Goal: Register for event/course

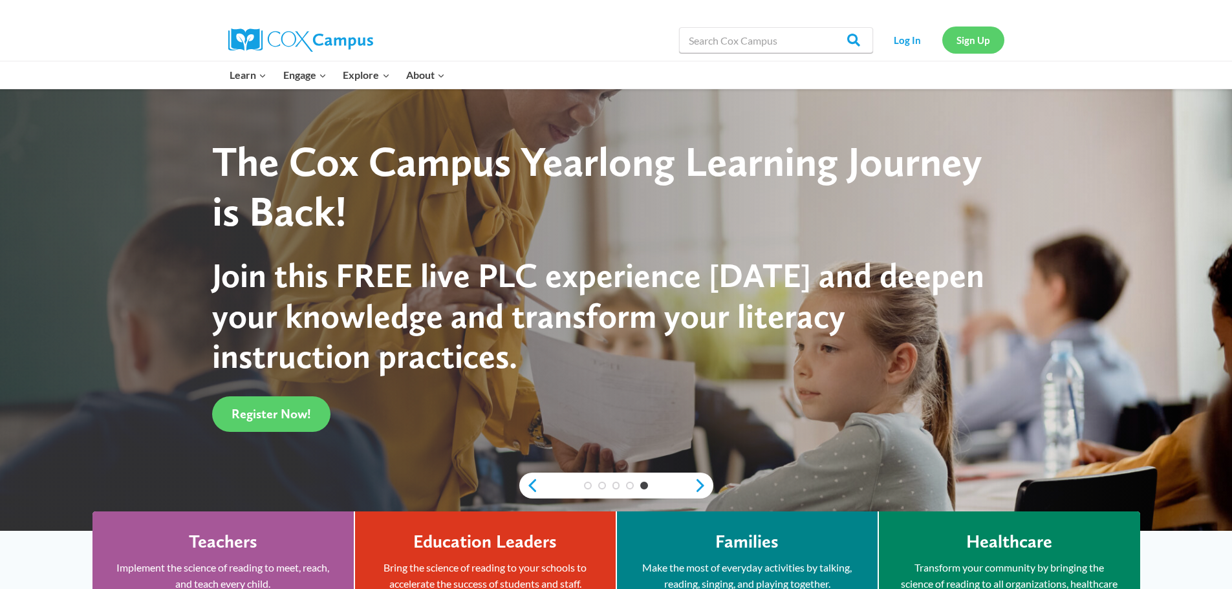
click at [974, 36] on link "Sign Up" at bounding box center [973, 40] width 62 height 27
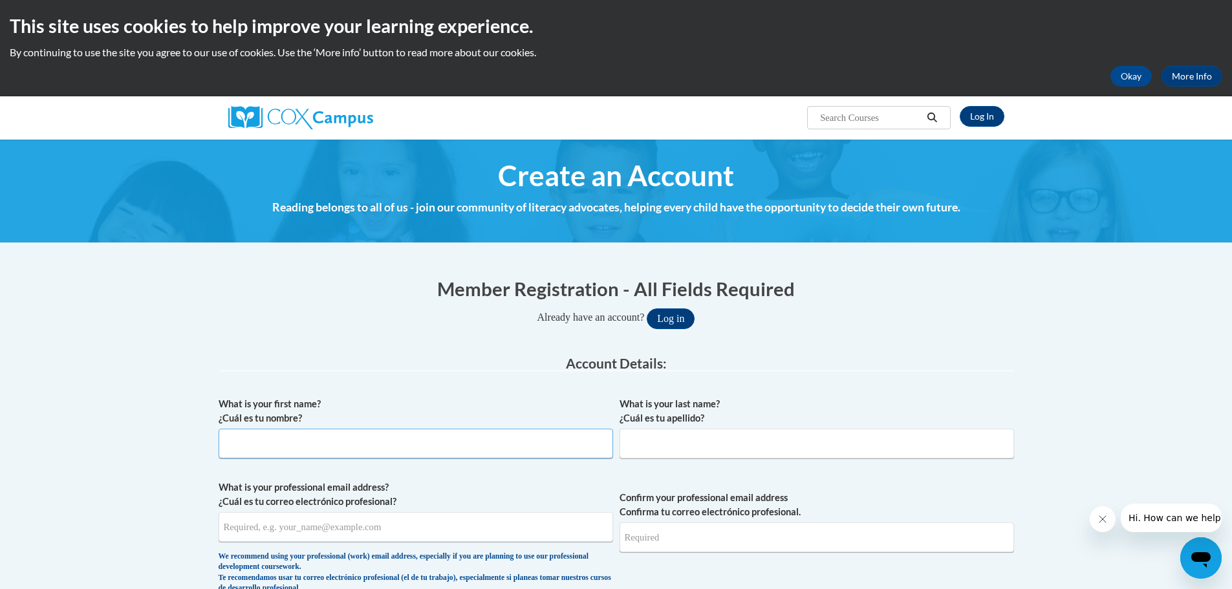
drag, startPoint x: 268, startPoint y: 439, endPoint x: 289, endPoint y: 436, distance: 20.9
click at [269, 440] on input "What is your first name? ¿Cuál es tu nombre?" at bounding box center [416, 444] width 394 height 30
type input "NavaJo"
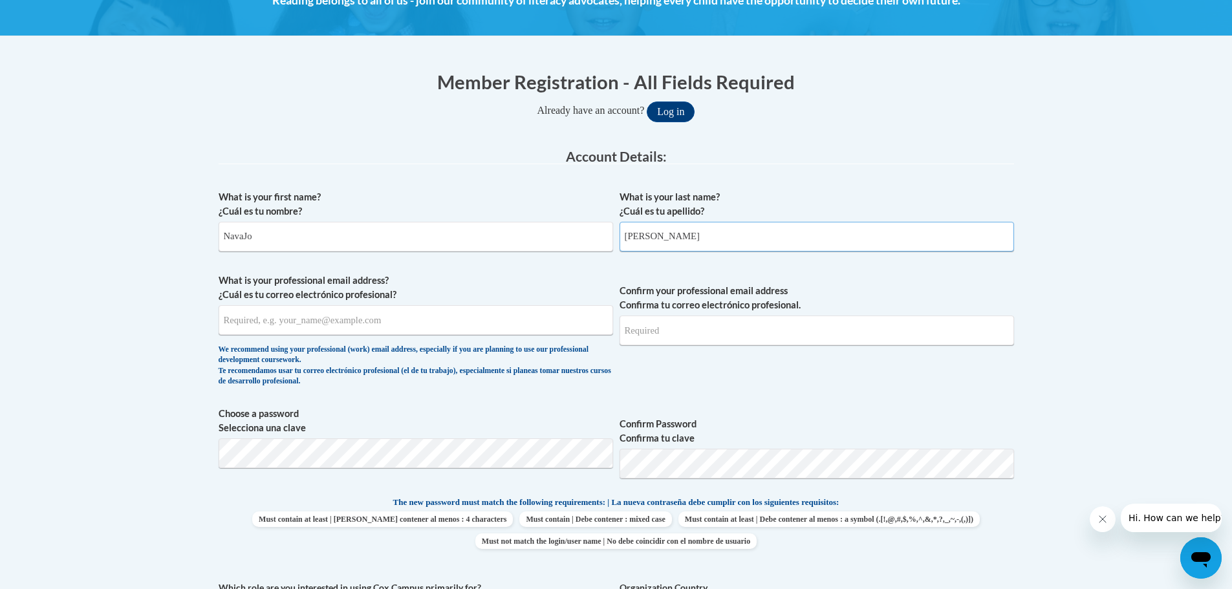
scroll to position [194, 0]
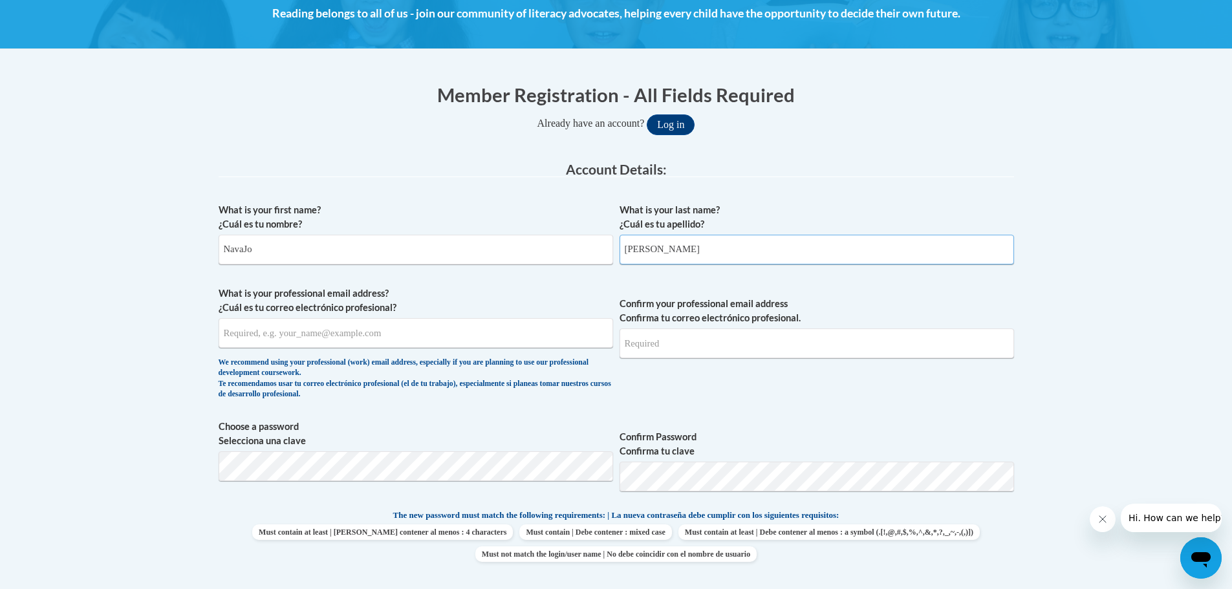
type input "Frye"
click at [259, 334] on input "What is your professional email address? ¿Cuál es tu correo electrónico profesi…" at bounding box center [416, 333] width 394 height 30
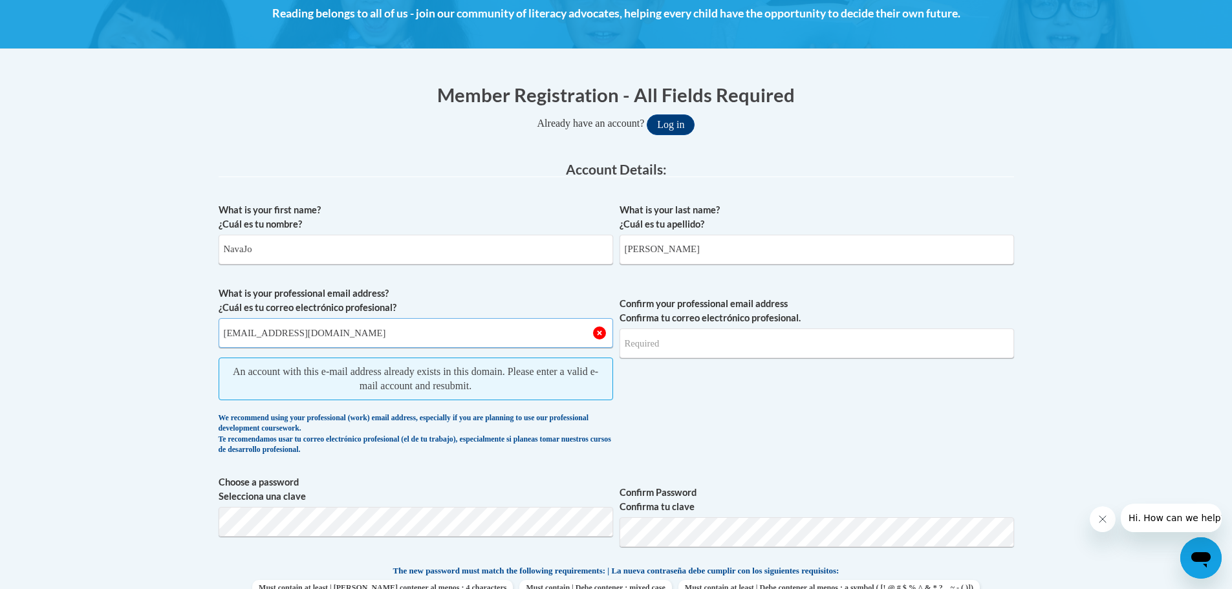
drag, startPoint x: 310, startPoint y: 331, endPoint x: 134, endPoint y: 332, distance: 176.5
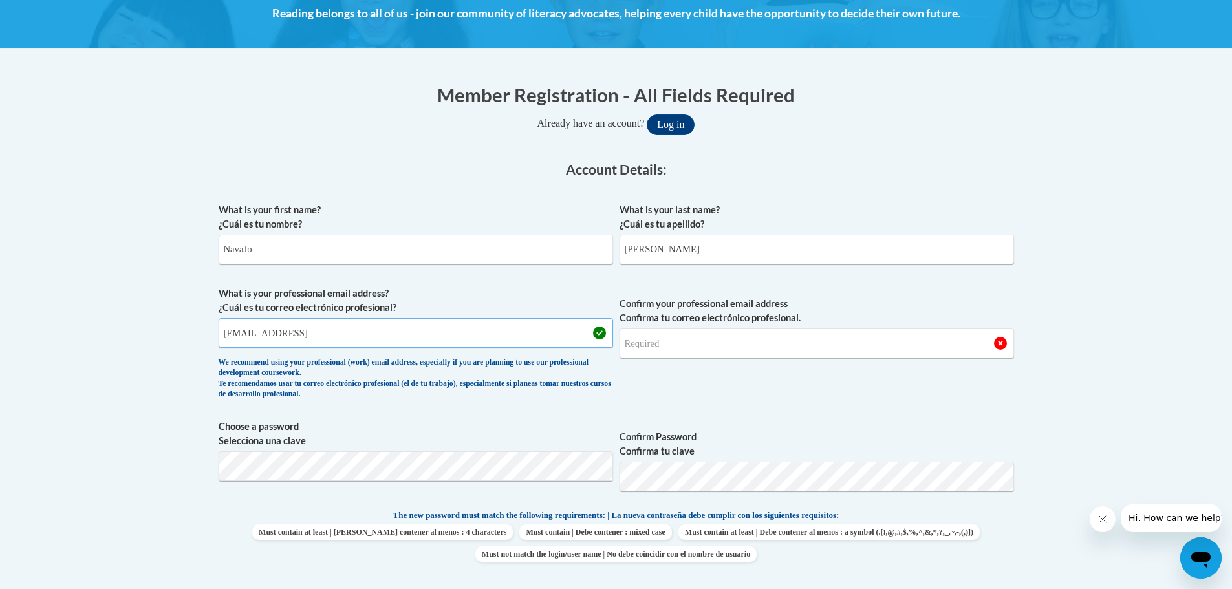
click at [302, 336] on input "nfrye@lccaa.netm" at bounding box center [416, 333] width 394 height 30
type input "nfrye@lccaa.net"
click at [661, 343] on input "Confirm your professional email address Confirma tu correo electrónico profesio…" at bounding box center [816, 343] width 394 height 30
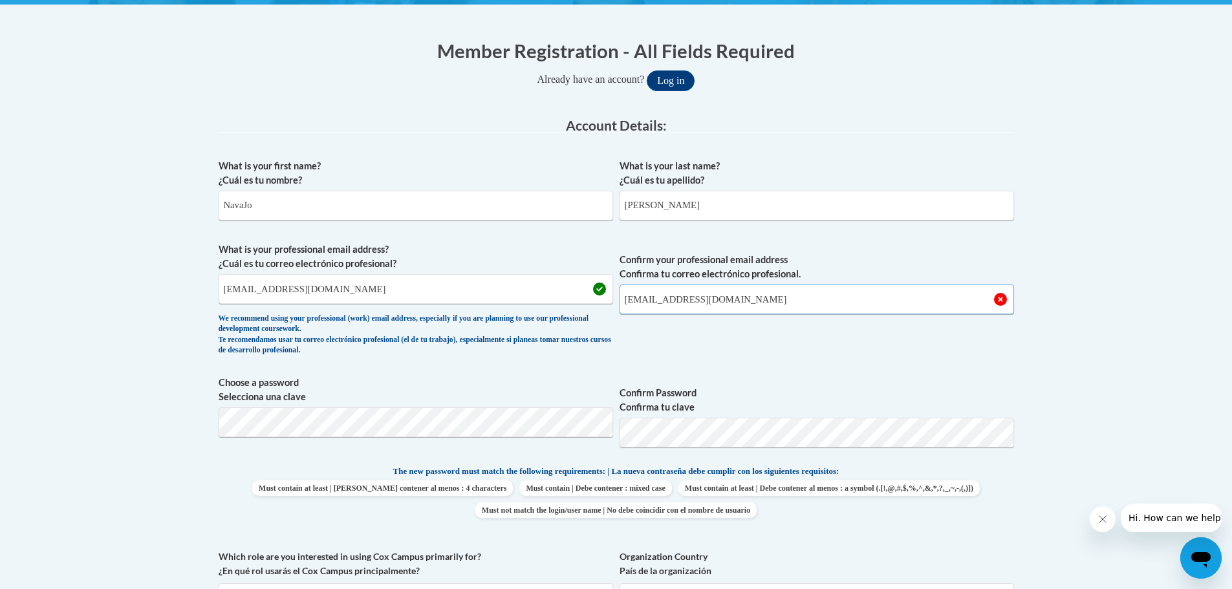
scroll to position [259, 0]
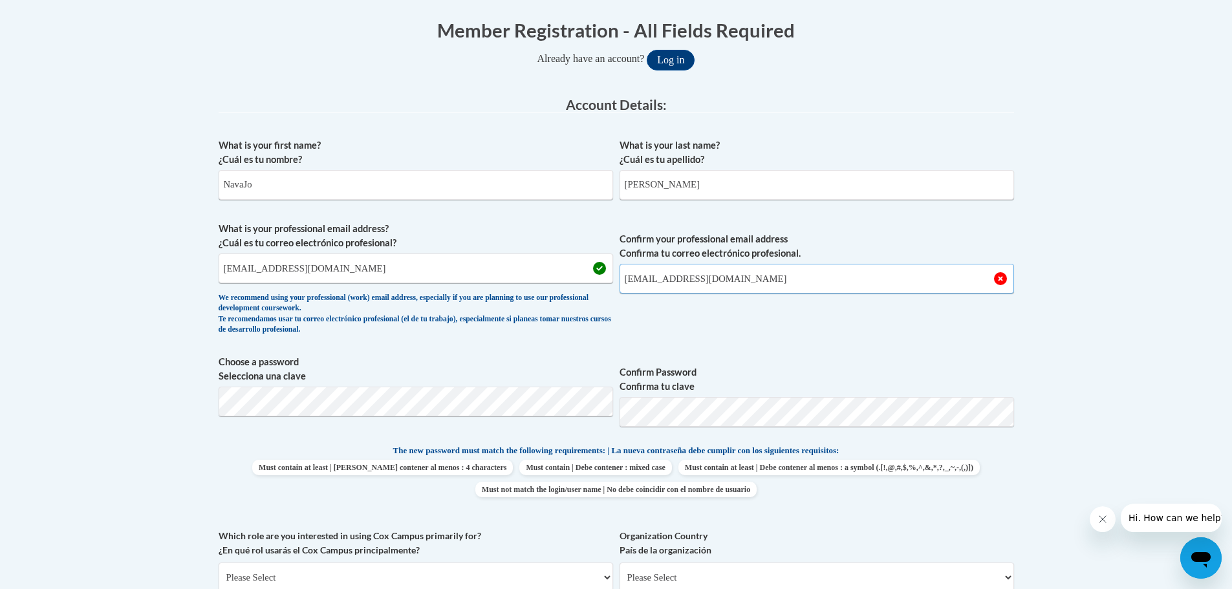
type input "nfrye@lccaa.net"
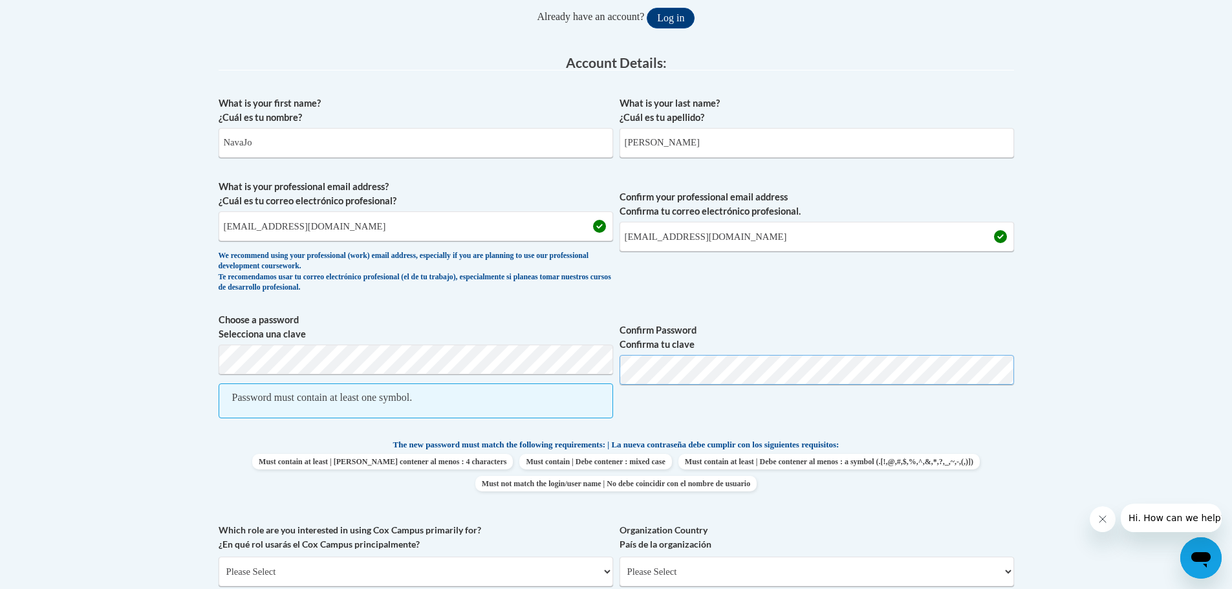
scroll to position [323, 0]
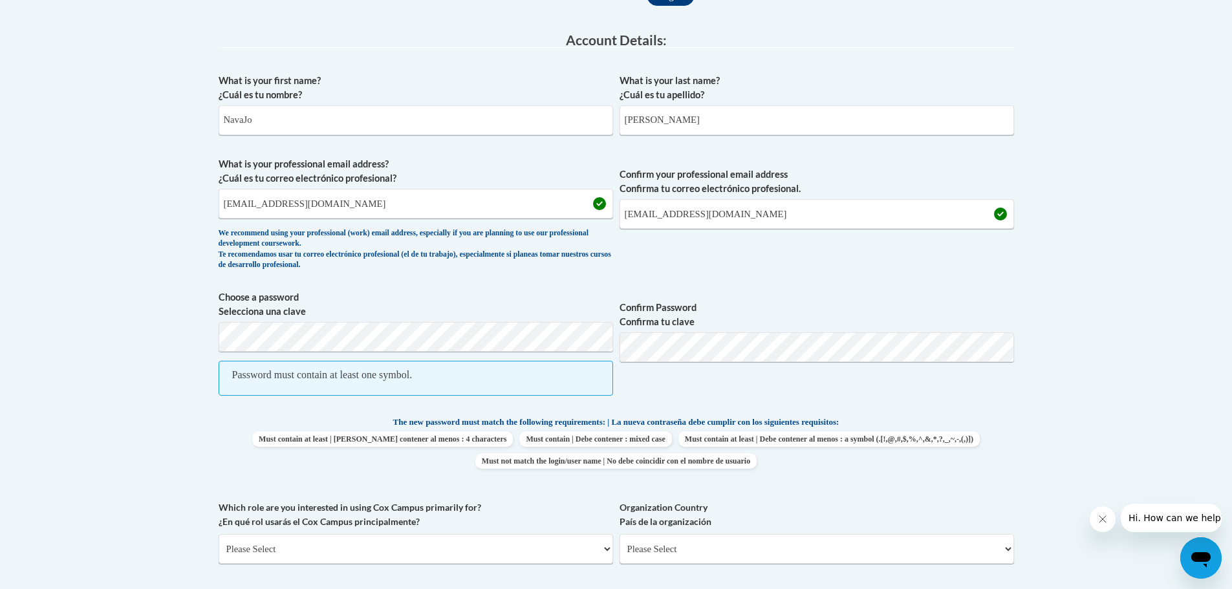
click at [303, 418] on p "The new password must match the following requirements: | La nueva contraseña d…" at bounding box center [616, 423] width 795 height 16
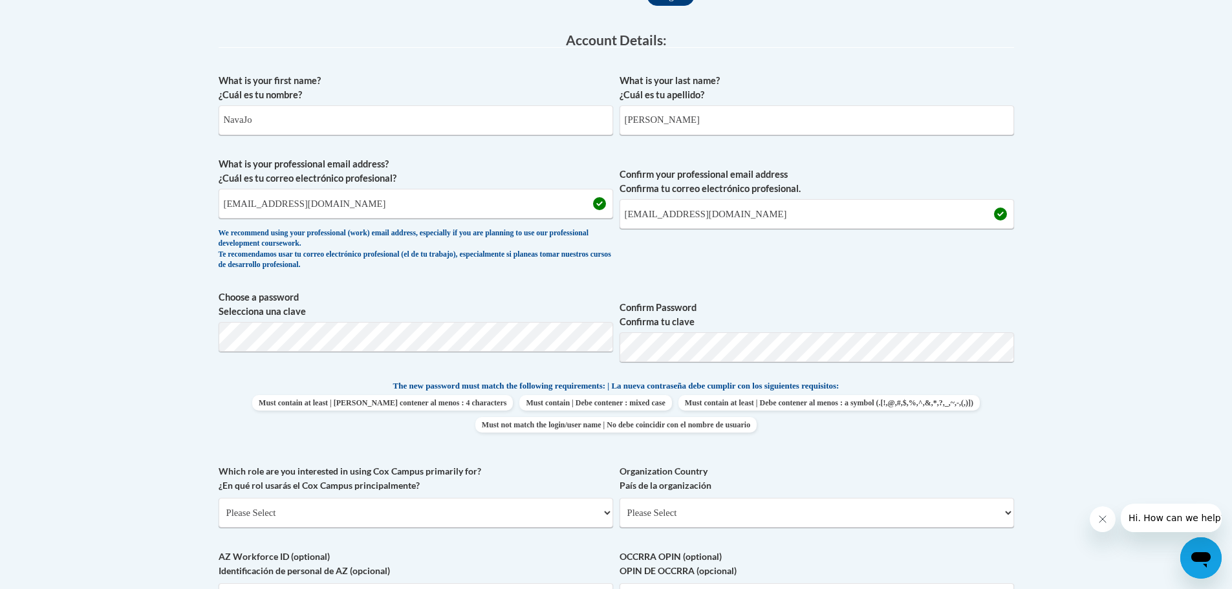
click at [314, 396] on span "Must contain at least | Debe contener al menos : 4 characters Must contain | De…" at bounding box center [616, 413] width 795 height 37
click at [687, 511] on select "Please Select United States | Estados Unidos Outside of the United States | Fue…" at bounding box center [816, 513] width 394 height 30
select select "ad49bcad-a171-4b2e-b99c-48b446064914"
click at [619, 498] on select "Please Select United States | Estados Unidos Outside of the United States | Fue…" at bounding box center [816, 513] width 394 height 30
click at [588, 513] on select "Please Select College/University | Colegio/Universidad Community/Nonprofit Part…" at bounding box center [416, 513] width 394 height 30
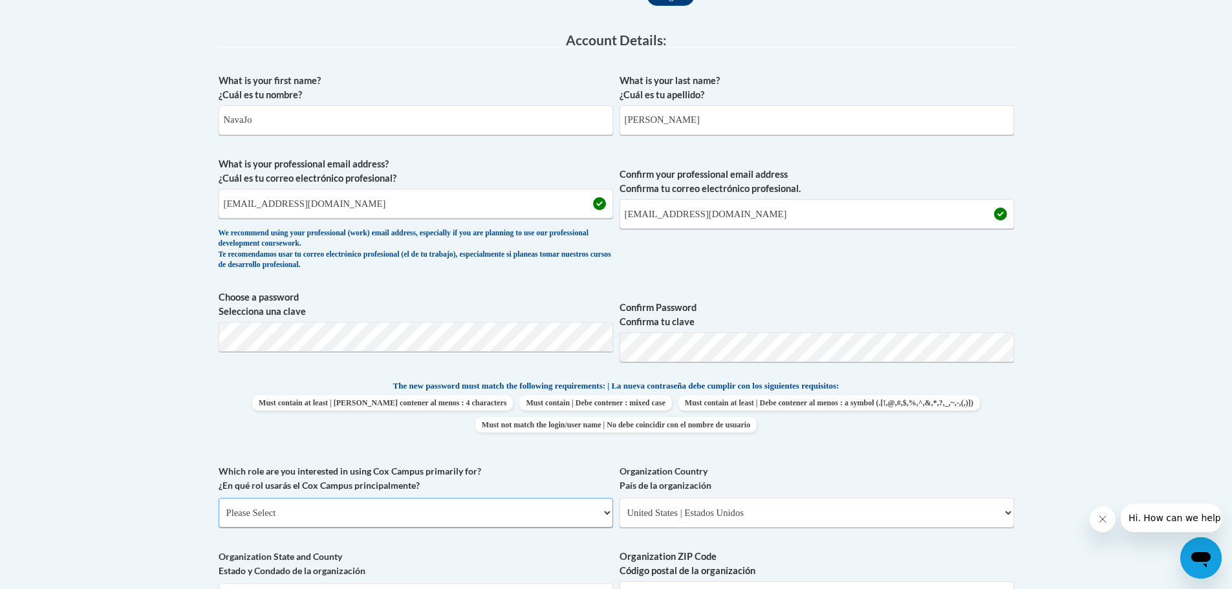
select select "49058d88-fc43-4af8-93ac-fa8ced758464"
click at [219, 498] on select "Please Select College/University | Colegio/Universidad Community/Nonprofit Part…" at bounding box center [416, 513] width 394 height 30
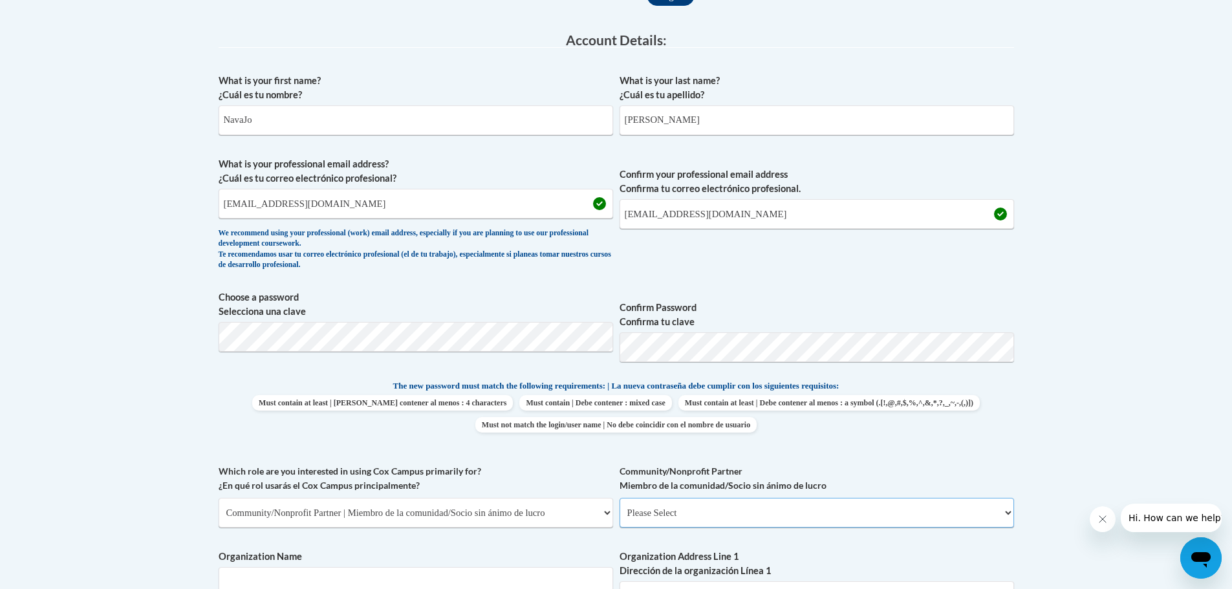
click at [702, 511] on select "Please Select Advocate | Defensor(a) Business/Private Company | Negocio o empre…" at bounding box center [816, 513] width 394 height 30
select select "3b4ca69b-92fc-40b0-aa91-625754d7aa30"
click at [619, 498] on select "Please Select Advocate | Defensor(a) Business/Private Company | Negocio o empre…" at bounding box center [816, 513] width 394 height 30
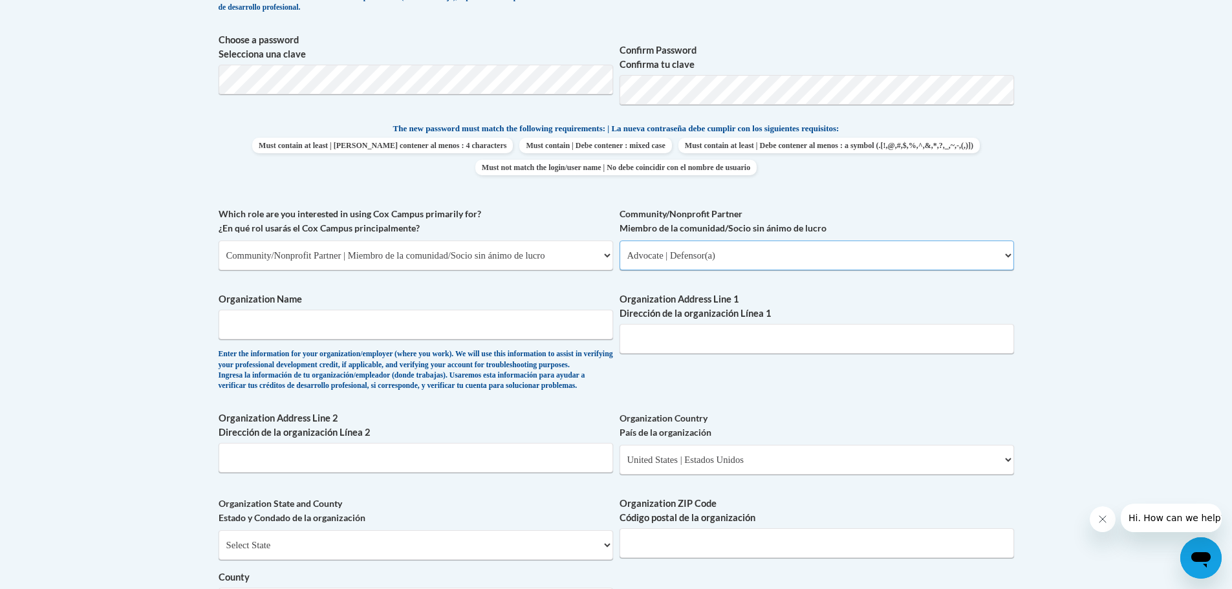
scroll to position [646, 0]
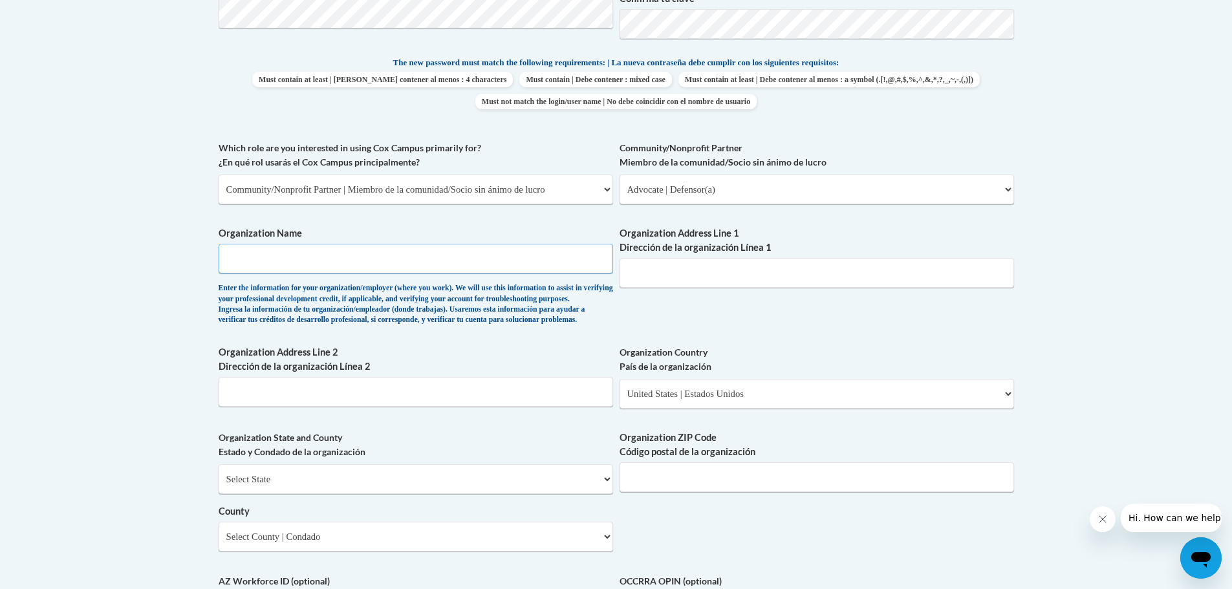
click at [256, 260] on input "Organization Name" at bounding box center [416, 259] width 394 height 30
type input "Lorain County community Action agency"
click at [647, 272] on input "Organization Address Line 1 Dirección de la organización Línea 1" at bounding box center [816, 273] width 394 height 30
drag, startPoint x: 688, startPoint y: 275, endPoint x: 745, endPoint y: 275, distance: 56.9
click at [745, 275] on input "936 Broadway Lorian,ohio" at bounding box center [816, 273] width 394 height 30
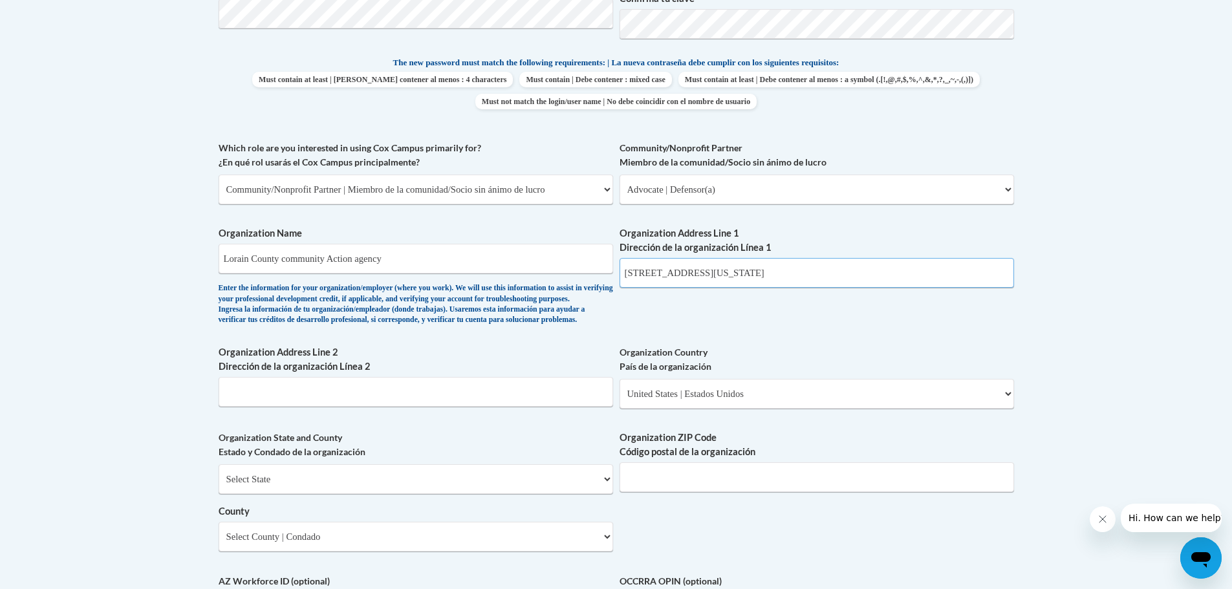
type input "936 Broadway Lorian,ohio"
click at [256, 407] on input "Organization Address Line 2 Dirección de la organización Línea 2" at bounding box center [416, 392] width 394 height 30
paste input "Lorian,ohio"
click at [251, 407] on input "Lorian,ohio" at bounding box center [416, 392] width 394 height 30
click at [257, 407] on input "Lorian, ohio" at bounding box center [416, 392] width 394 height 30
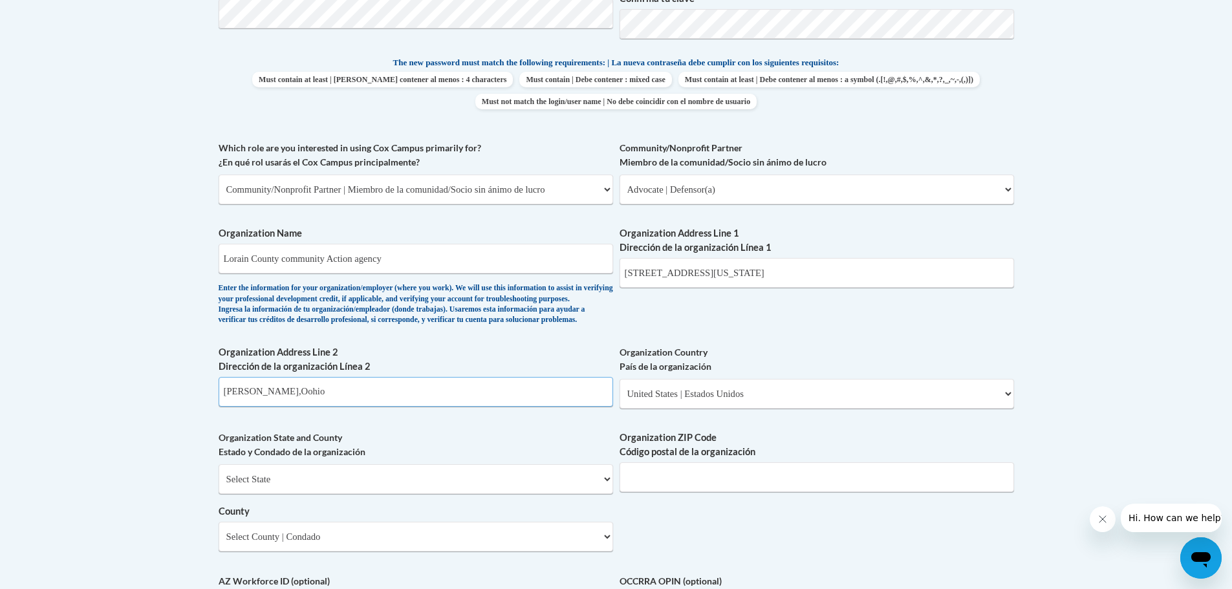
click at [262, 407] on input "Lorian,Oohio" at bounding box center [416, 392] width 394 height 30
click at [237, 407] on input "Lorian,Ohio" at bounding box center [416, 392] width 394 height 30
click at [251, 407] on input "Lorian,Ohio" at bounding box center [416, 392] width 394 height 30
click at [248, 407] on input "Lorian,Ohio" at bounding box center [416, 392] width 394 height 30
type input "Lorain,Ohio"
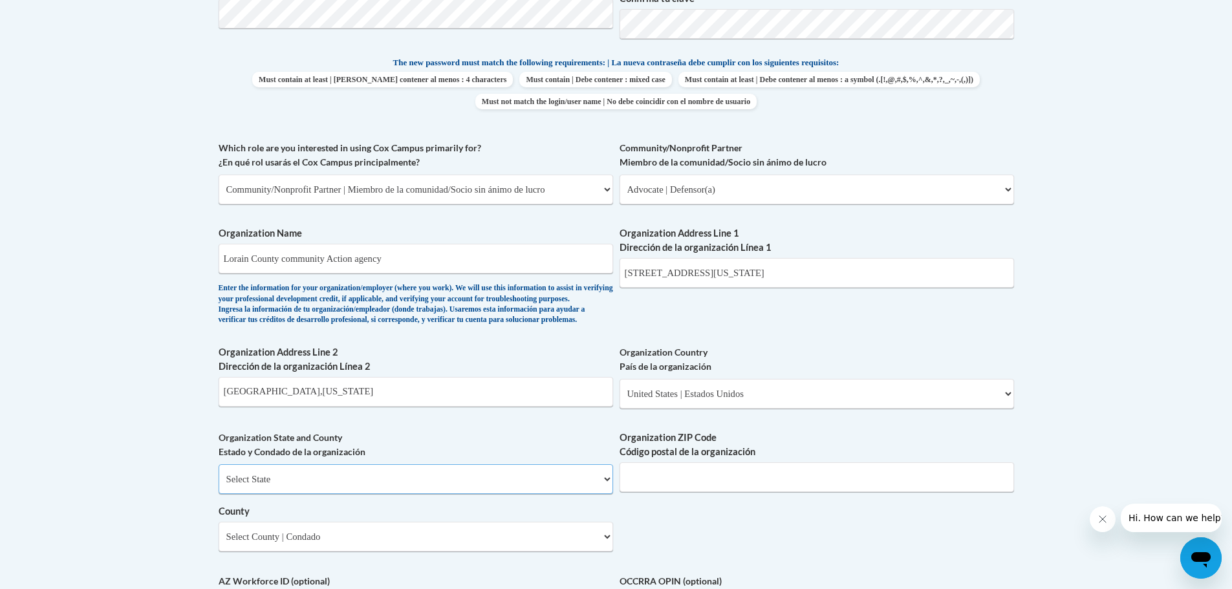
click at [303, 494] on select "Select State Alabama Alaska Arizona Arkansas California Colorado Connecticut De…" at bounding box center [416, 479] width 394 height 30
select select "Ohio"
click at [219, 485] on select "Select State Alabama Alaska Arizona Arkansas California Colorado Connecticut De…" at bounding box center [416, 479] width 394 height 30
click at [656, 492] on input "Organization ZIP Code Código postal de la organización" at bounding box center [816, 477] width 394 height 30
type input "44052"
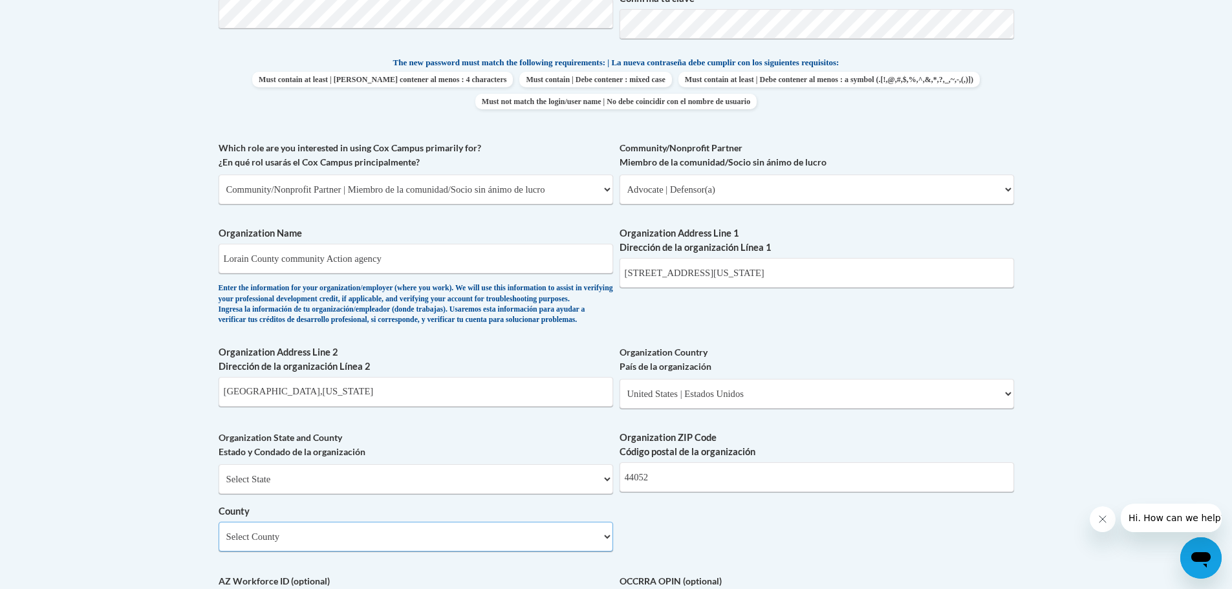
click at [298, 551] on select "Select County Adams Allen Ashland Ashtabula Athens Auglaize Belmont Brown Butle…" at bounding box center [416, 537] width 394 height 30
select select "Lorain"
click at [219, 543] on select "Select County Adams Allen Ashland Ashtabula Athens Auglaize Belmont Brown Butle…" at bounding box center [416, 537] width 394 height 30
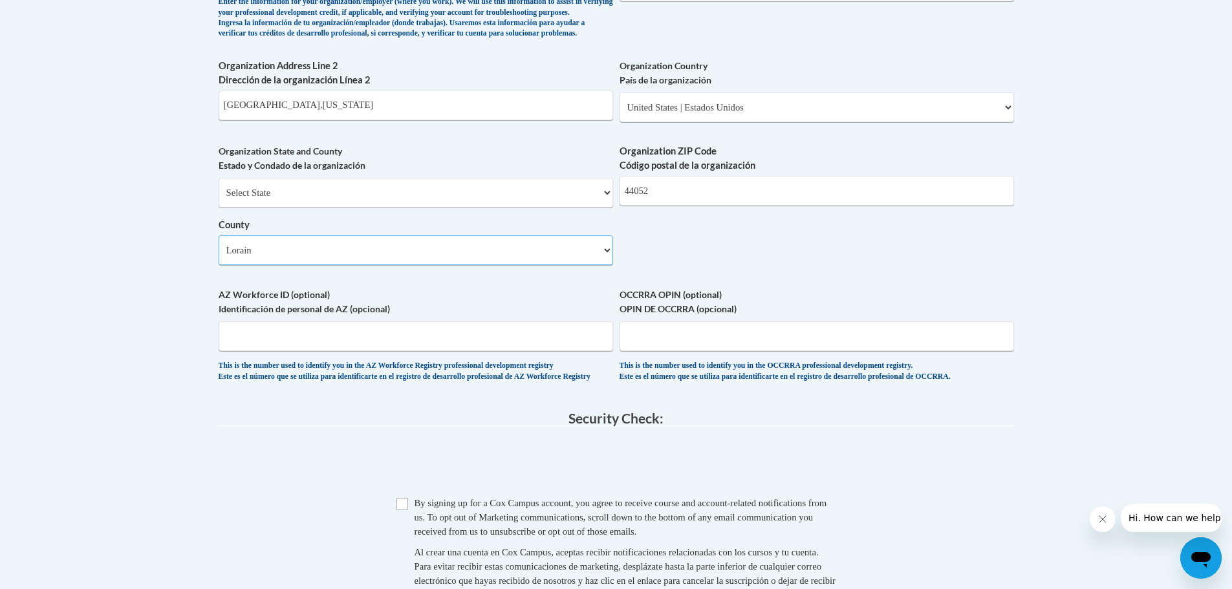
scroll to position [970, 0]
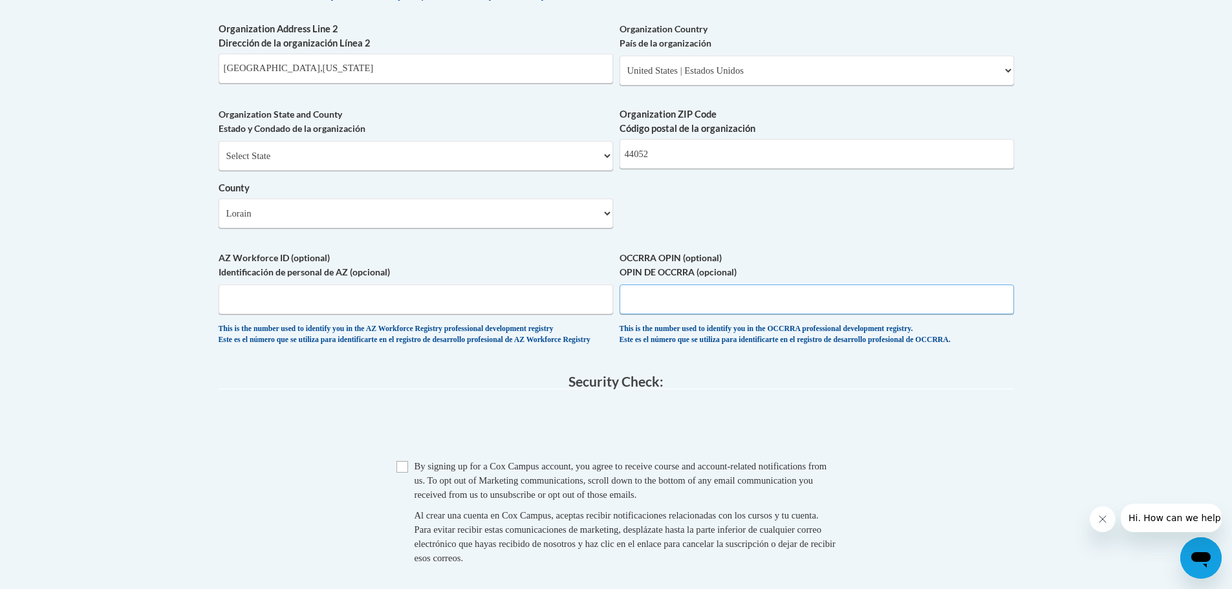
click at [648, 314] on input "OCCRRA OPIN (optional) OPIN DE OCCRRA (opcional)" at bounding box center [816, 299] width 394 height 30
type input "1121-4737"
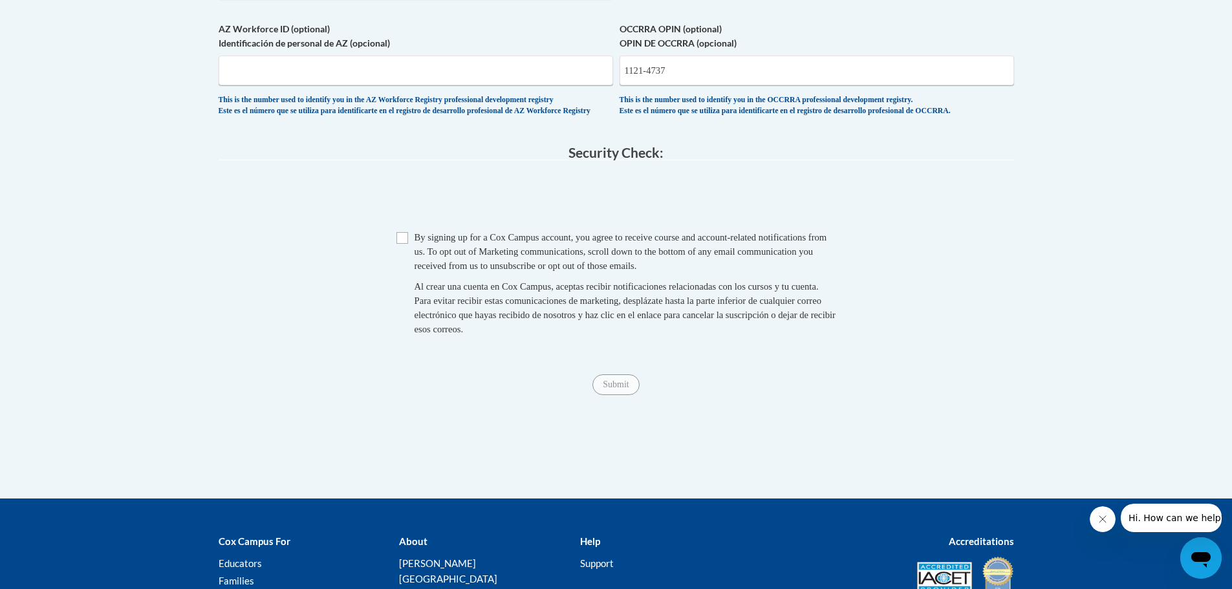
scroll to position [1228, 0]
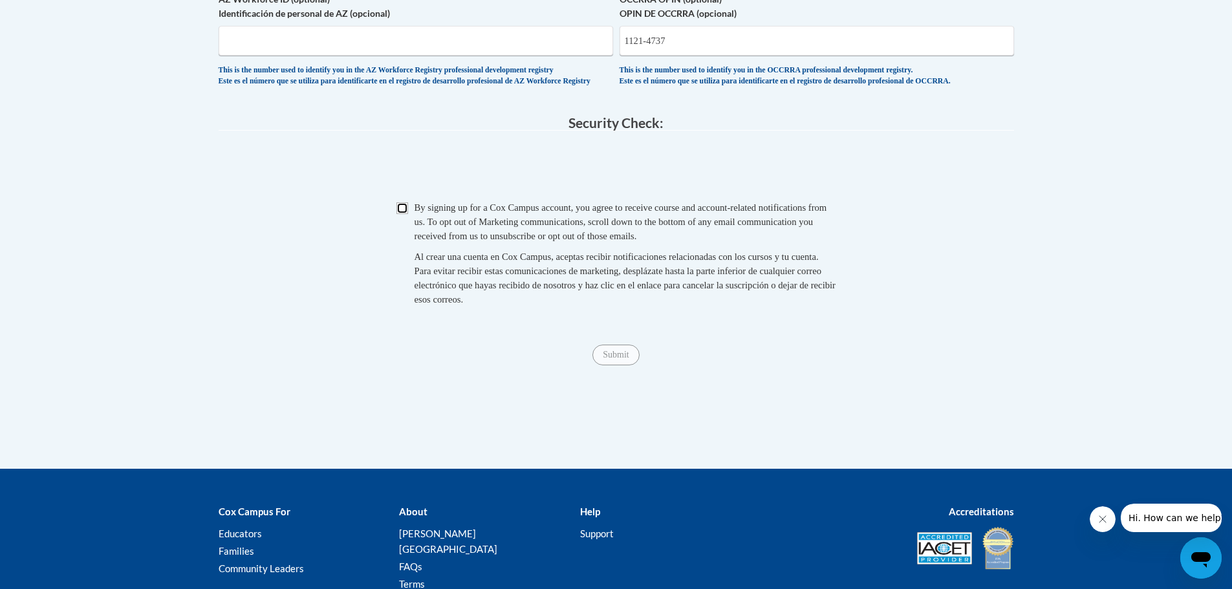
click at [403, 214] on input "Checkbox" at bounding box center [402, 208] width 12 height 12
checkbox input "true"
click at [612, 365] on input "Submit" at bounding box center [615, 355] width 47 height 21
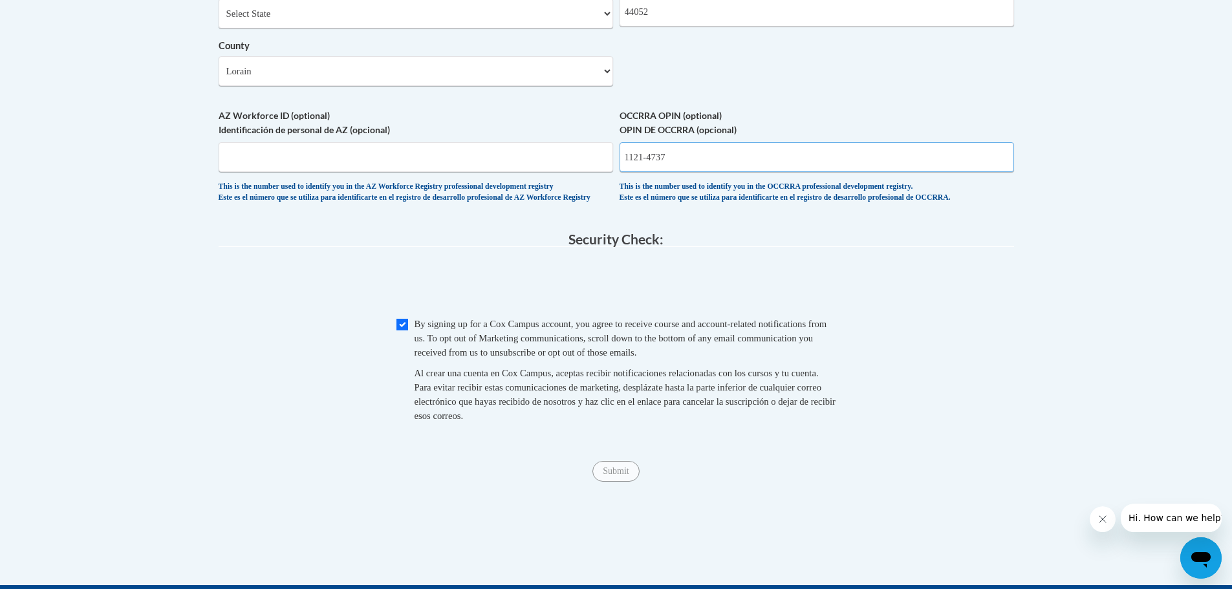
scroll to position [1099, 0]
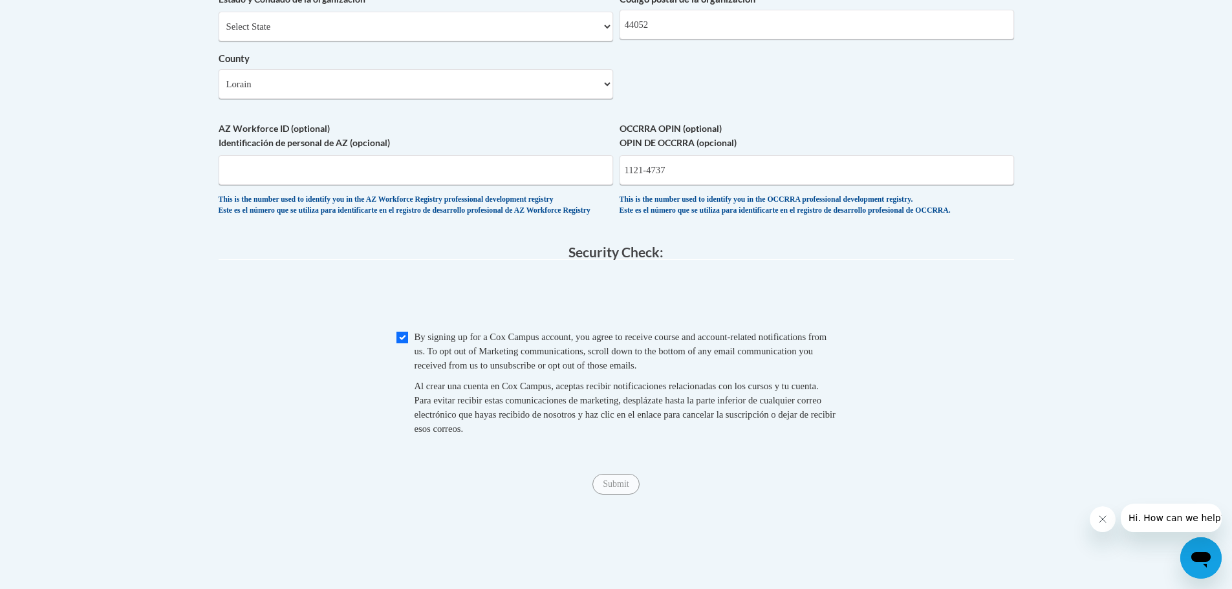
click at [745, 449] on span "Checkbox By signing up for a Cox Campus account, you agree to receive course an…" at bounding box center [616, 389] width 440 height 119
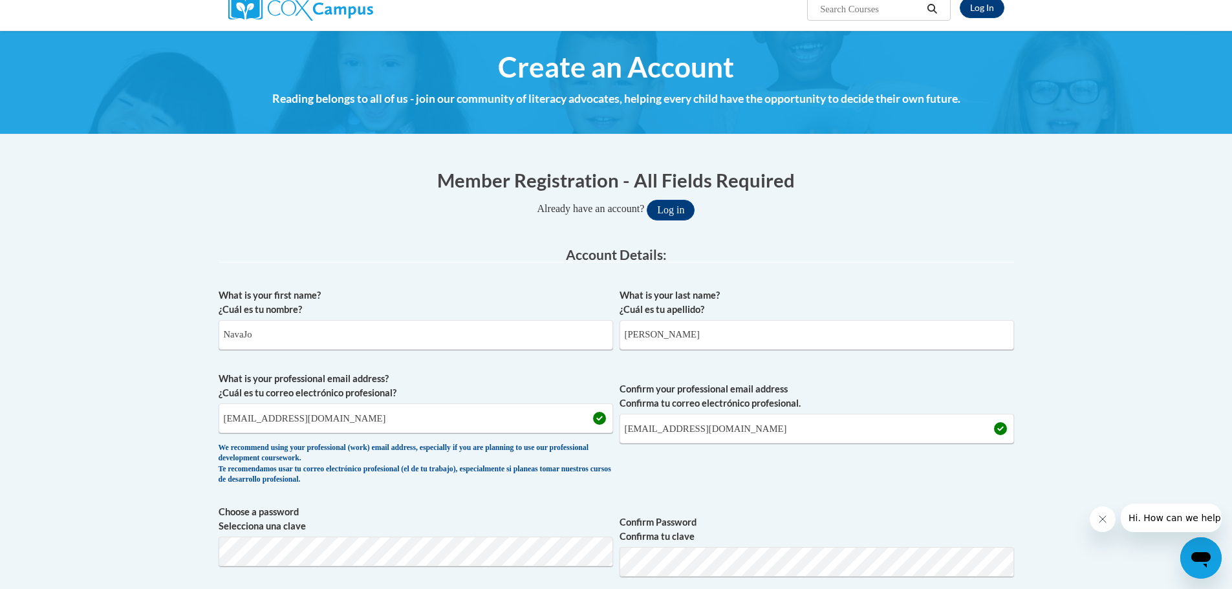
scroll to position [65, 0]
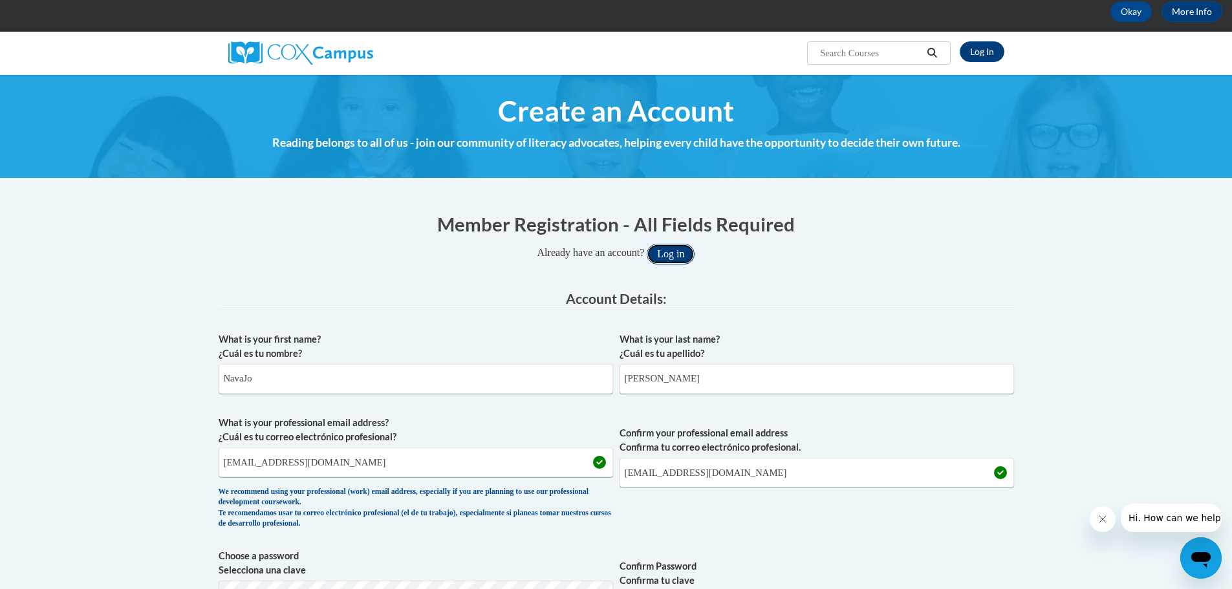
click at [674, 253] on button "Log in" at bounding box center [670, 254] width 48 height 21
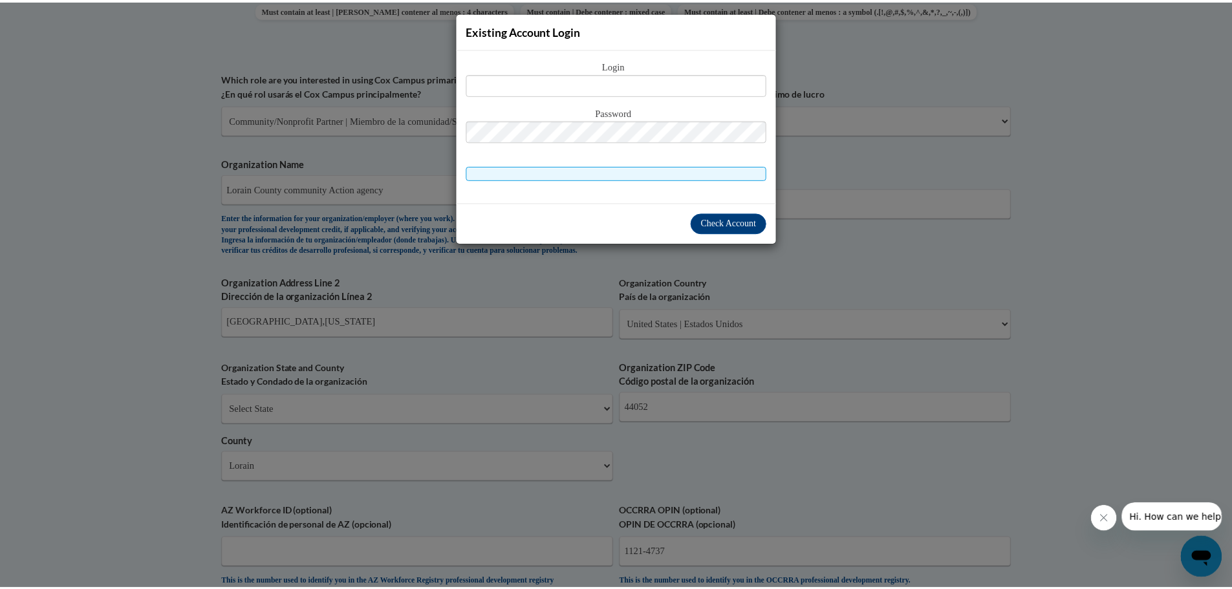
scroll to position [1139, 0]
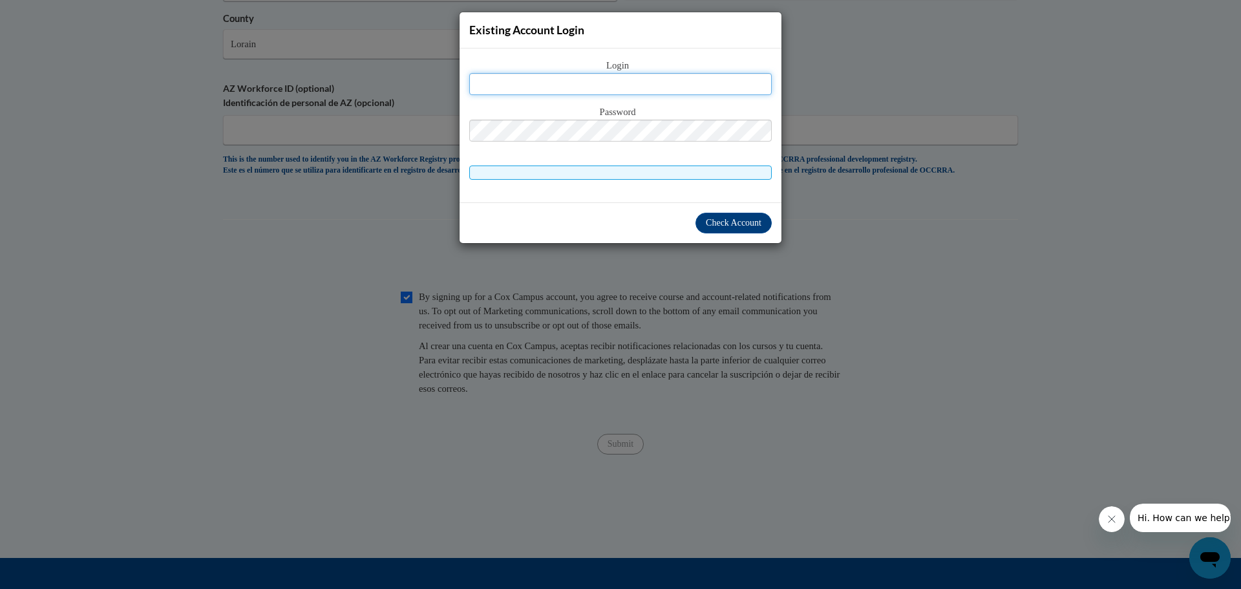
click at [520, 87] on input "text" at bounding box center [620, 84] width 303 height 22
type input "nfrye@lccaa.net"
click at [742, 221] on span "Check Account" at bounding box center [734, 223] width 56 height 10
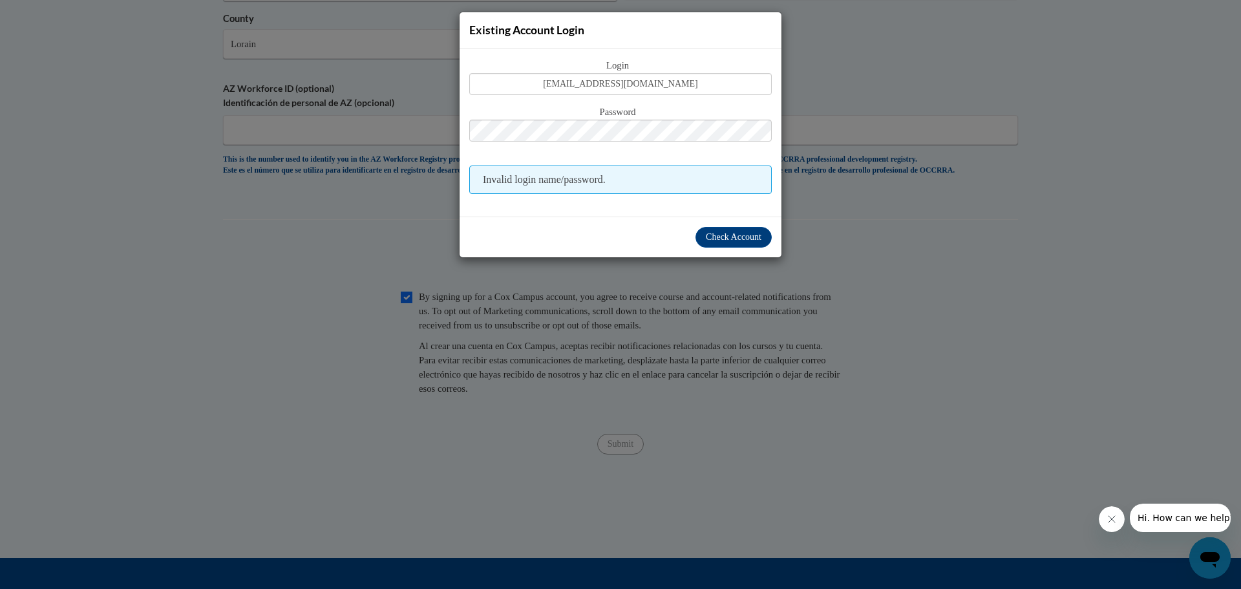
click at [821, 289] on div "Existing Account Login Login nfrye@lccaa.net Password Invalid login name/passwo…" at bounding box center [620, 294] width 1241 height 589
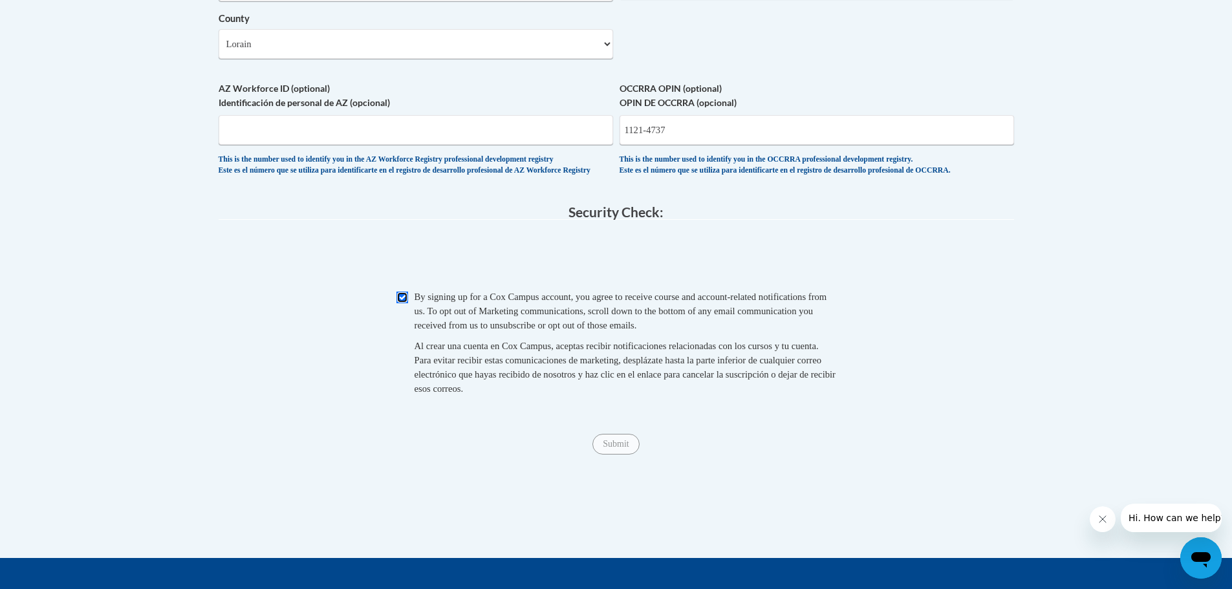
click at [400, 303] on input "Checkbox" at bounding box center [402, 298] width 12 height 12
checkbox input "true"
drag, startPoint x: 610, startPoint y: 469, endPoint x: 601, endPoint y: 431, distance: 39.8
click at [609, 454] on div "Submit Submit" at bounding box center [616, 444] width 795 height 21
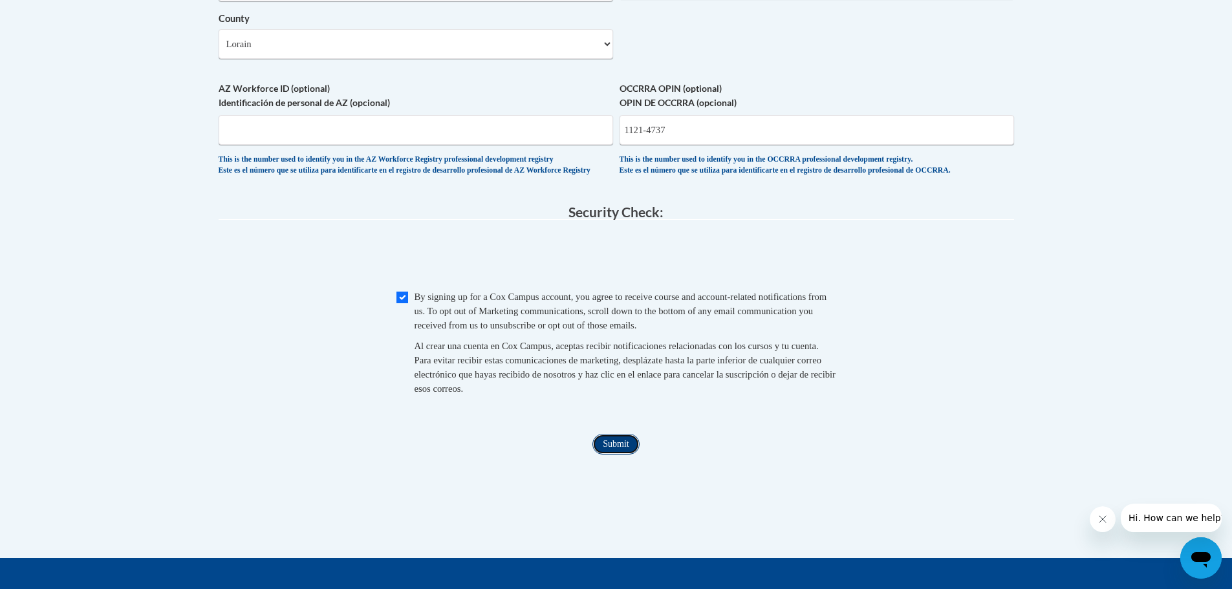
click at [619, 454] on input "Submit" at bounding box center [615, 444] width 47 height 21
click at [650, 145] on input "1121-4737" at bounding box center [816, 130] width 394 height 30
type input "11214737"
click at [610, 454] on input "Submit" at bounding box center [615, 444] width 47 height 21
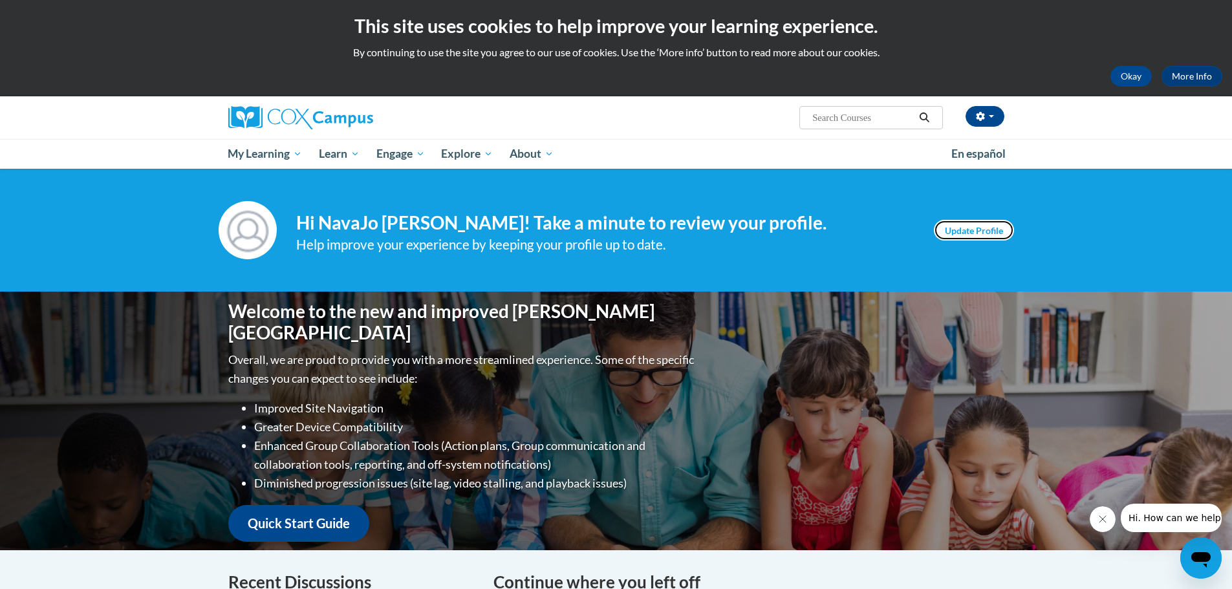
click at [983, 226] on link "Update Profile" at bounding box center [973, 230] width 80 height 21
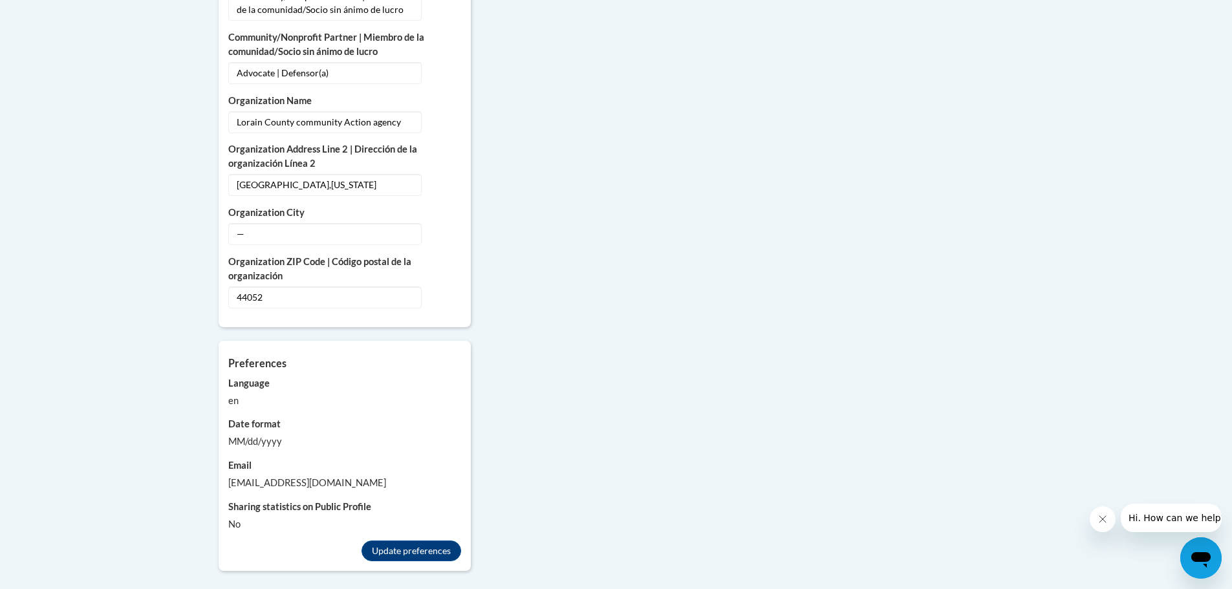
scroll to position [970, 0]
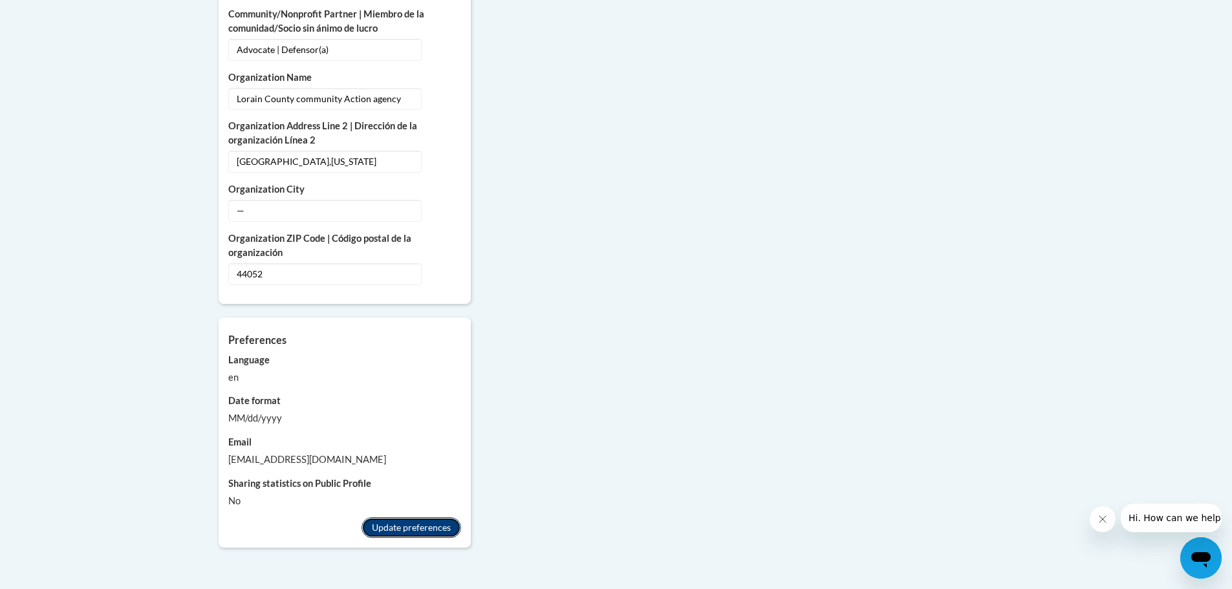
click at [403, 517] on button "Update preferences" at bounding box center [411, 527] width 100 height 21
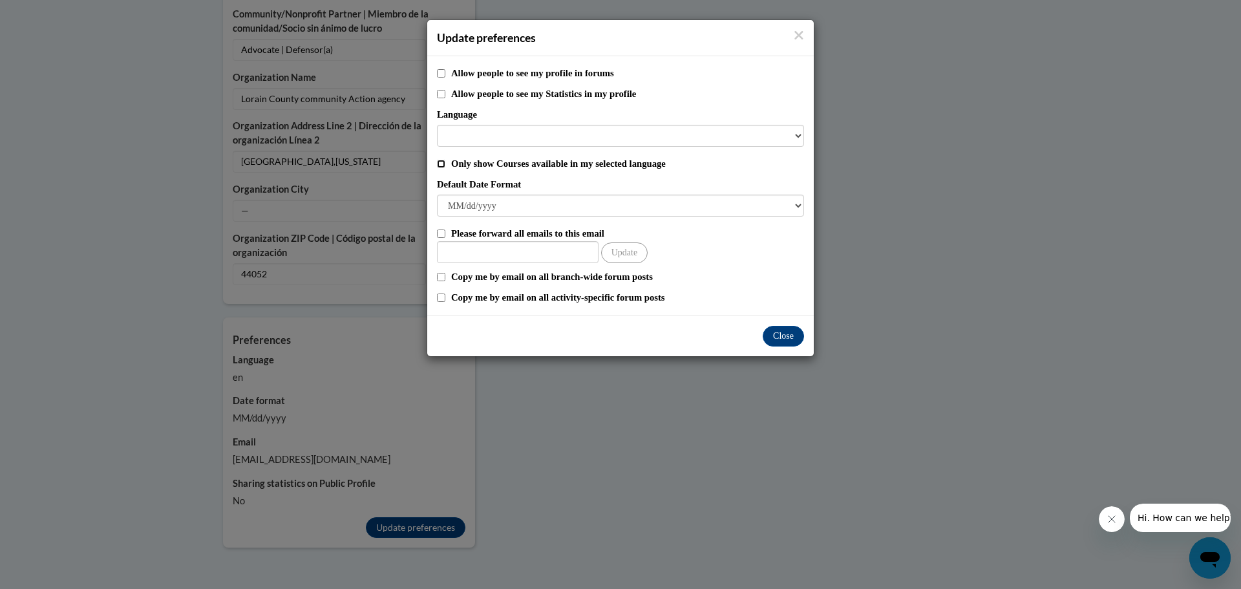
click at [440, 164] on input "Only show Courses available in my selected language" at bounding box center [441, 164] width 8 height 8
checkbox input "true"
click at [456, 253] on input "Other Email" at bounding box center [518, 252] width 162 height 22
click at [795, 134] on select "Language" at bounding box center [620, 136] width 367 height 22
click at [454, 136] on select "Language" at bounding box center [620, 136] width 367 height 22
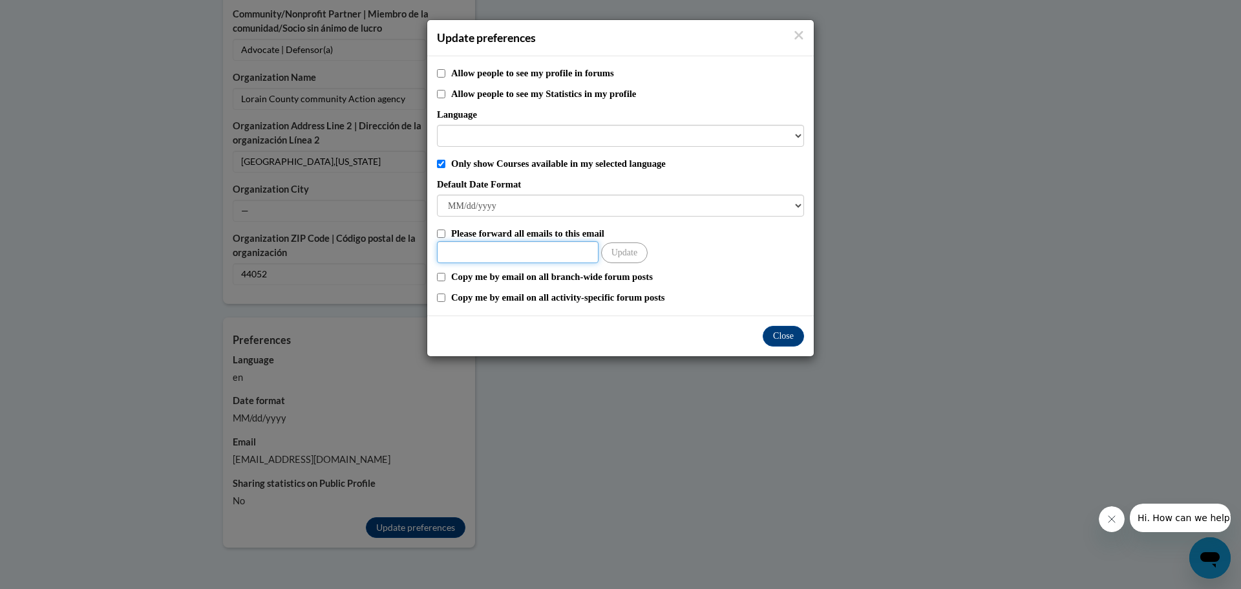
click at [566, 251] on input "Other Email" at bounding box center [518, 252] width 162 height 22
type input "nfrye@lccaa.net"
click at [617, 253] on button "Update" at bounding box center [624, 252] width 47 height 21
click at [787, 338] on button "Close" at bounding box center [783, 336] width 41 height 21
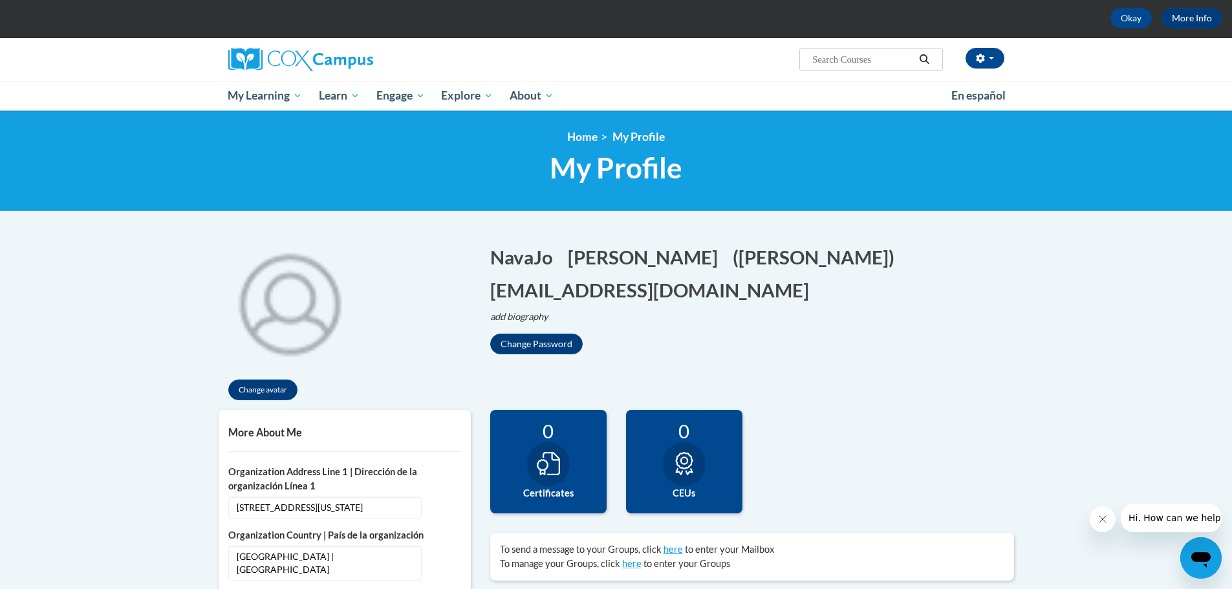
scroll to position [56, 0]
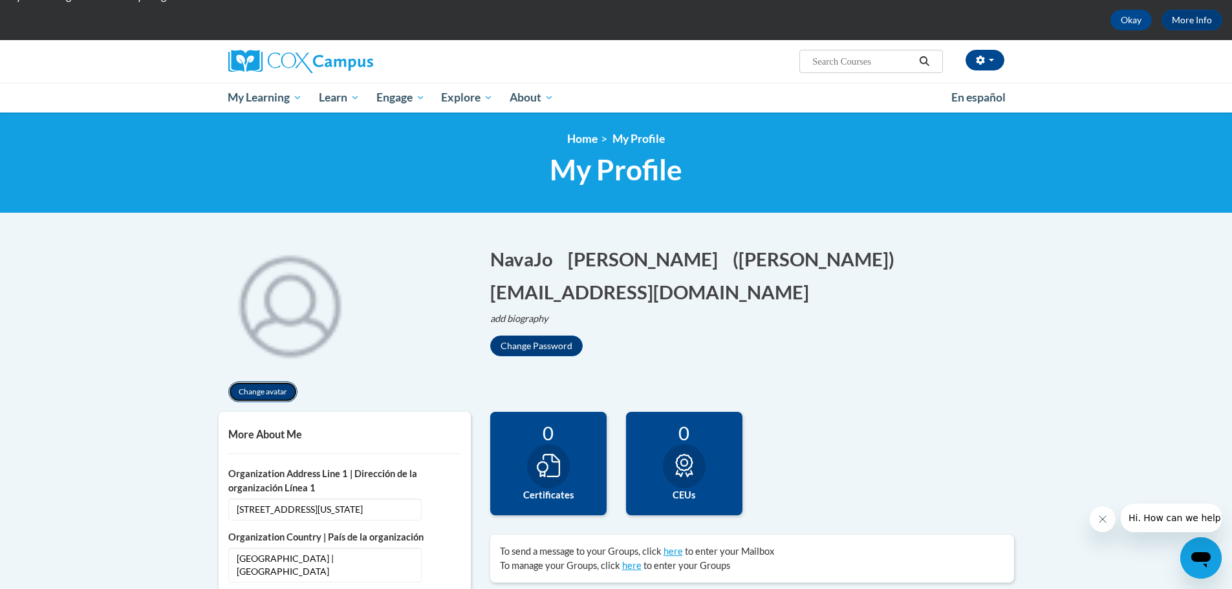
click at [266, 392] on button "Change avatar" at bounding box center [262, 391] width 69 height 21
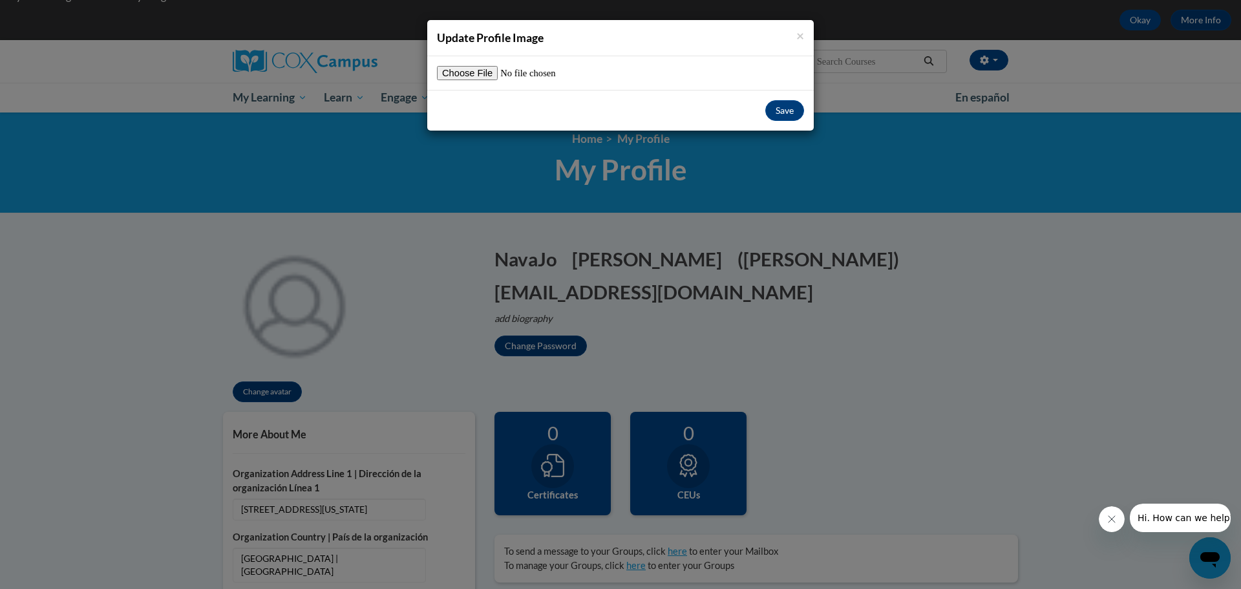
click at [266, 391] on div "× Update Profile Image Save" at bounding box center [620, 294] width 1241 height 589
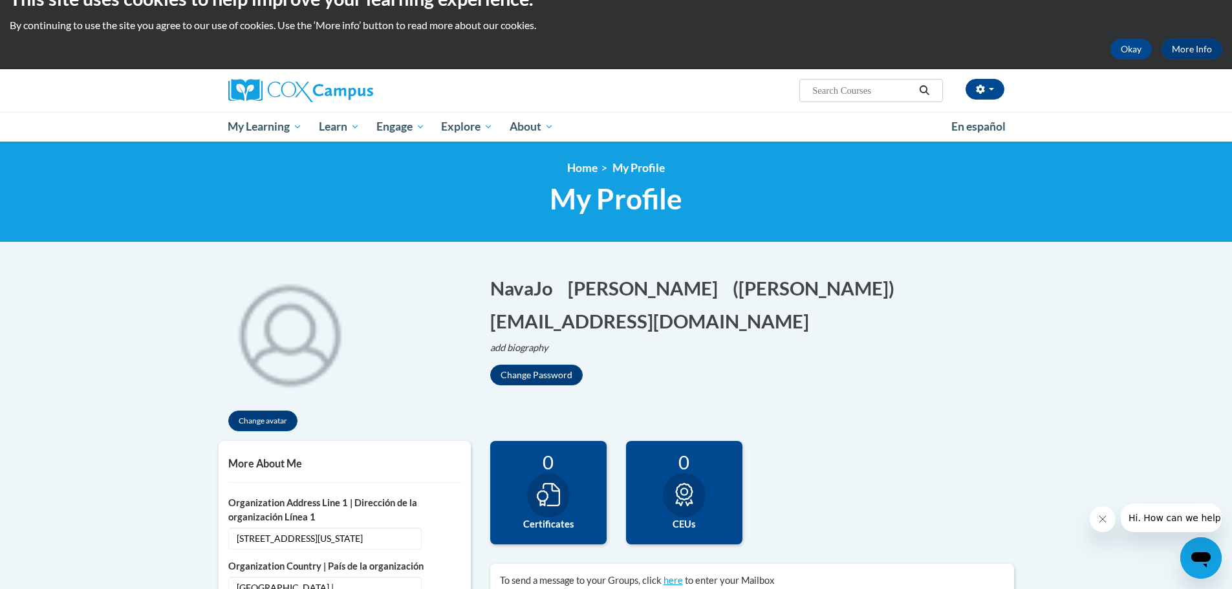
scroll to position [0, 0]
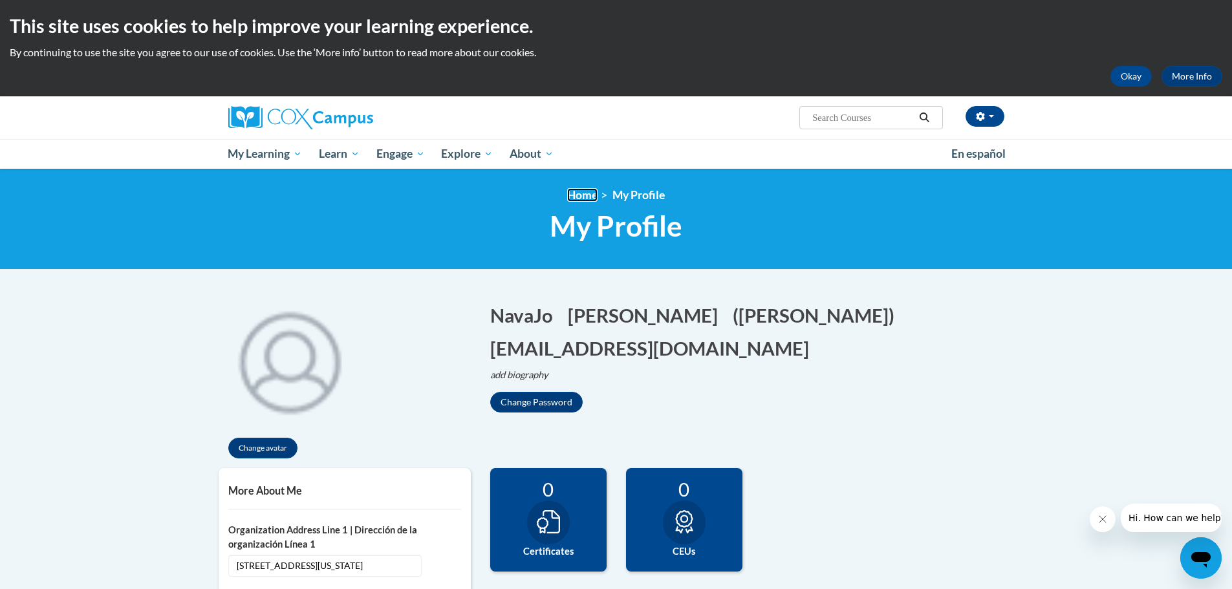
click at [581, 198] on link "Home" at bounding box center [582, 195] width 30 height 14
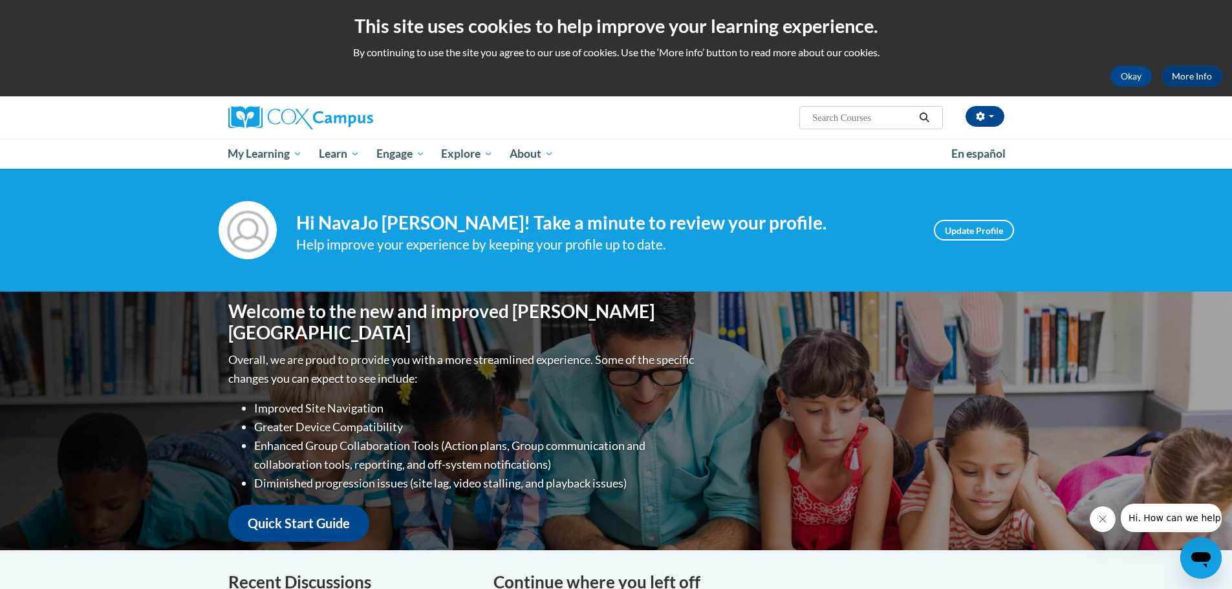
click at [811, 117] on input "Search..." at bounding box center [862, 118] width 103 height 16
type input "st10125649"
click at [923, 118] on icon "Search" at bounding box center [924, 117] width 12 height 10
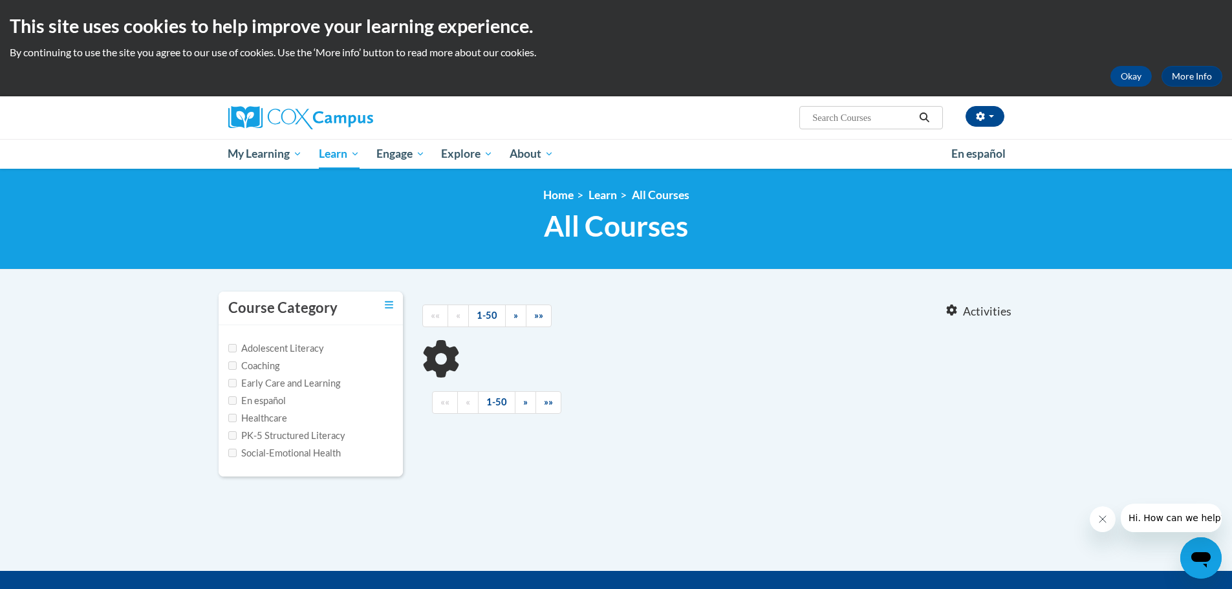
type input "st10125649"
click at [233, 432] on input "PK-5 Structured Literacy" at bounding box center [232, 435] width 8 height 8
checkbox input "true"
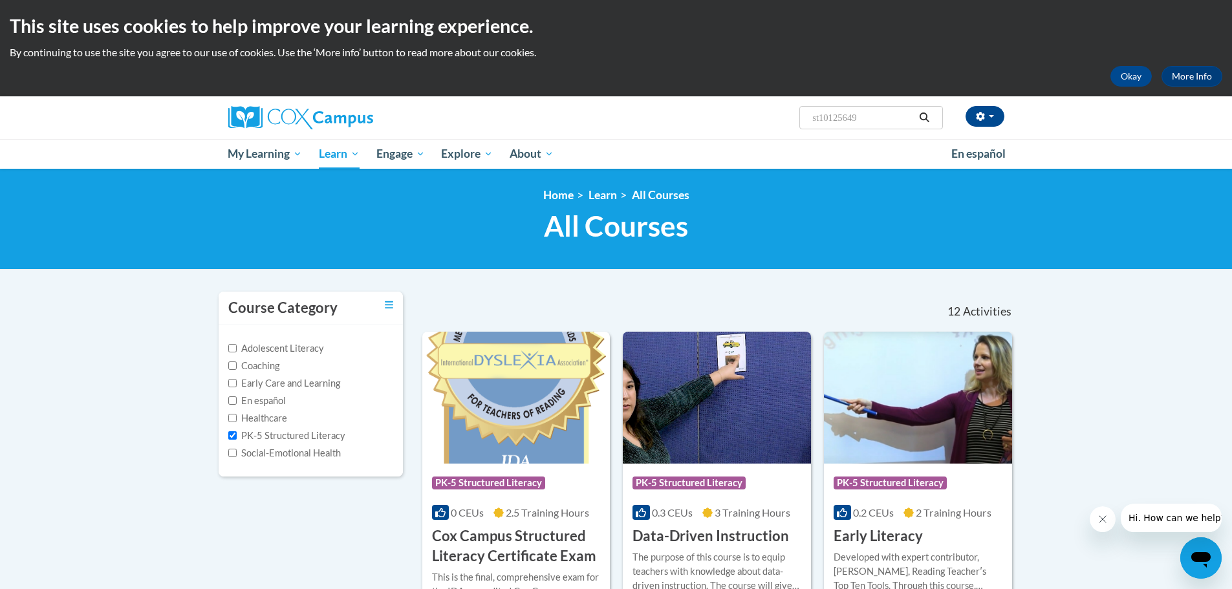
drag, startPoint x: 901, startPoint y: 117, endPoint x: 773, endPoint y: 121, distance: 128.7
click at [774, 120] on div "[PERSON_NAME] (Eastern Daylight Time GMT-0400 ) My Profile Inbox My Transcripts…" at bounding box center [749, 112] width 530 height 33
type input "pathway G campus course work"
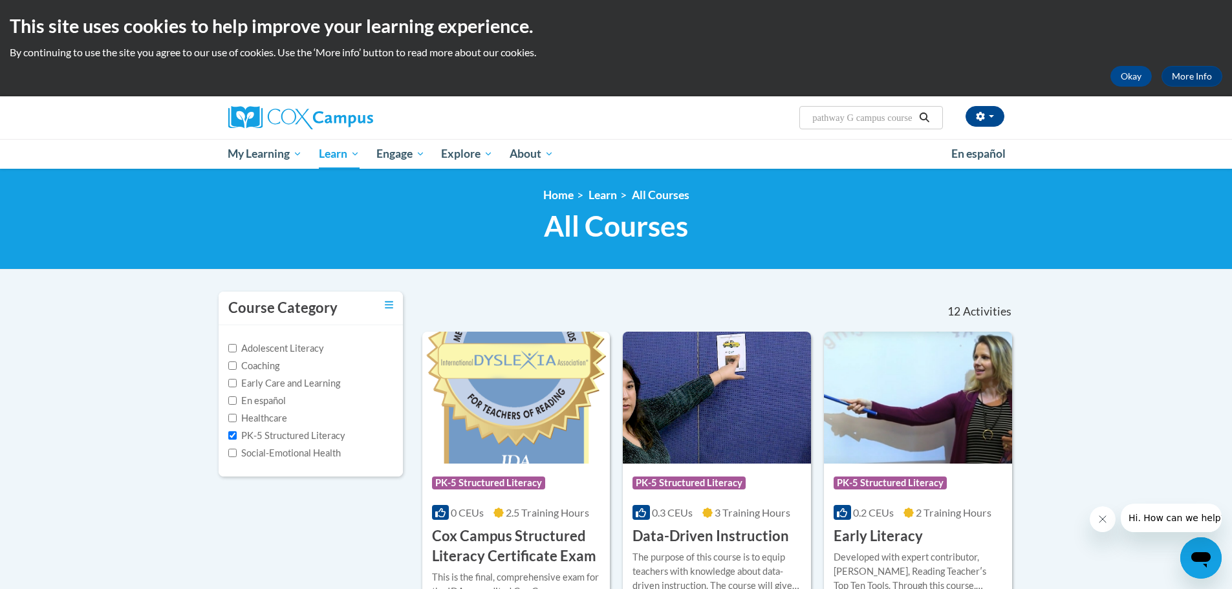
click at [922, 117] on icon "Search" at bounding box center [924, 117] width 12 height 10
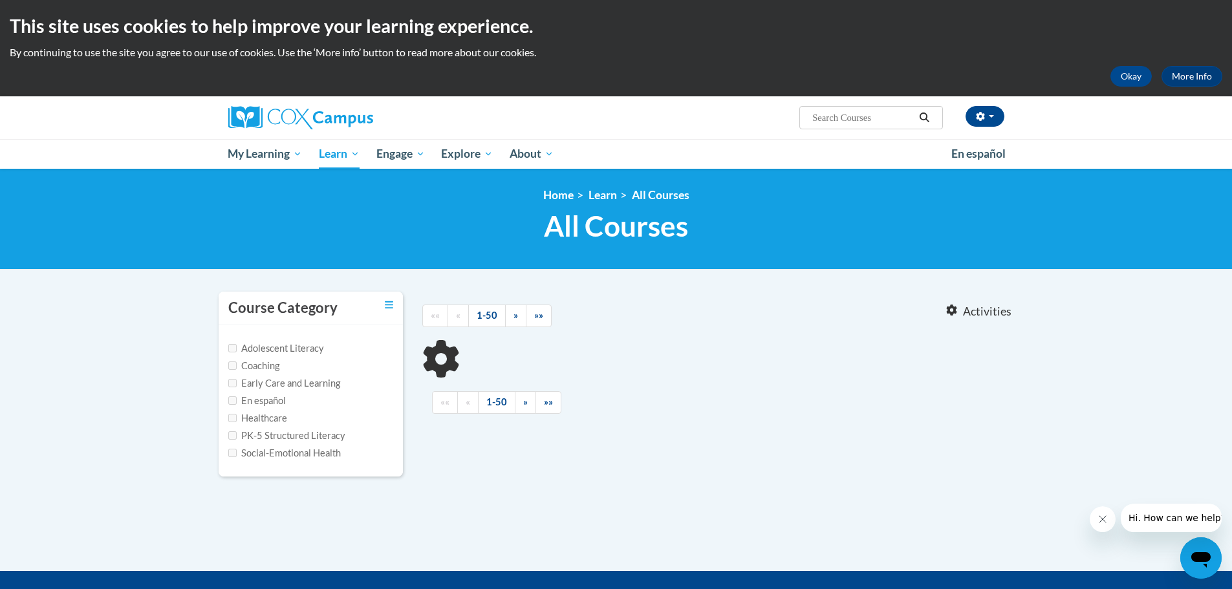
type input "pathway G campus course work"
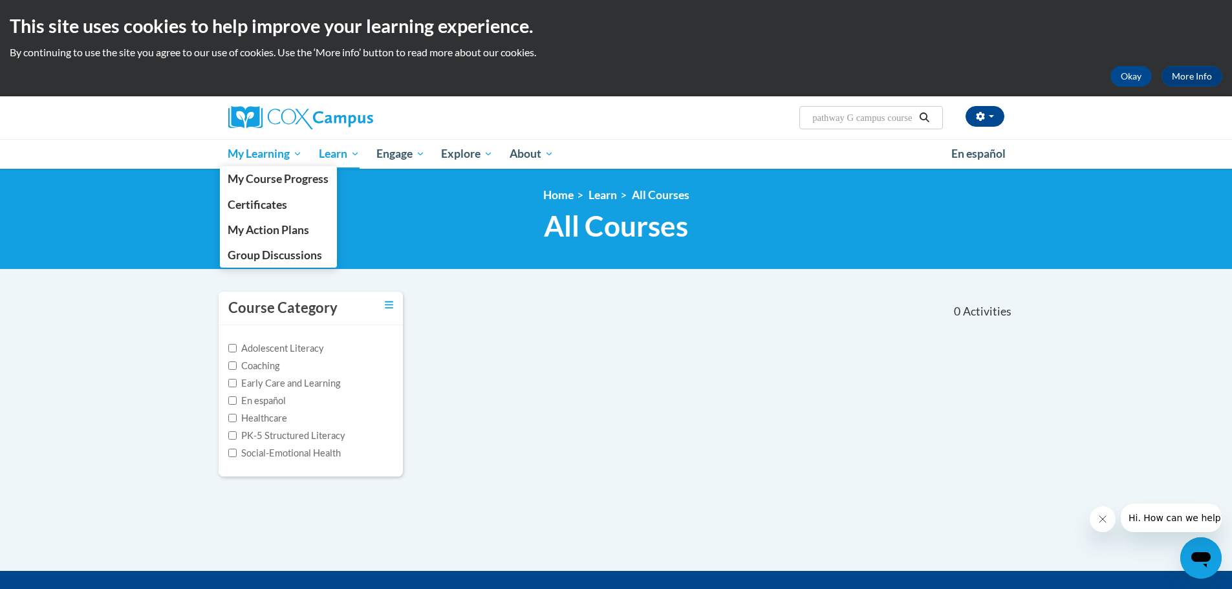
click at [281, 155] on span "My Learning" at bounding box center [265, 154] width 74 height 16
click at [264, 176] on span "My Course Progress" at bounding box center [278, 179] width 101 height 14
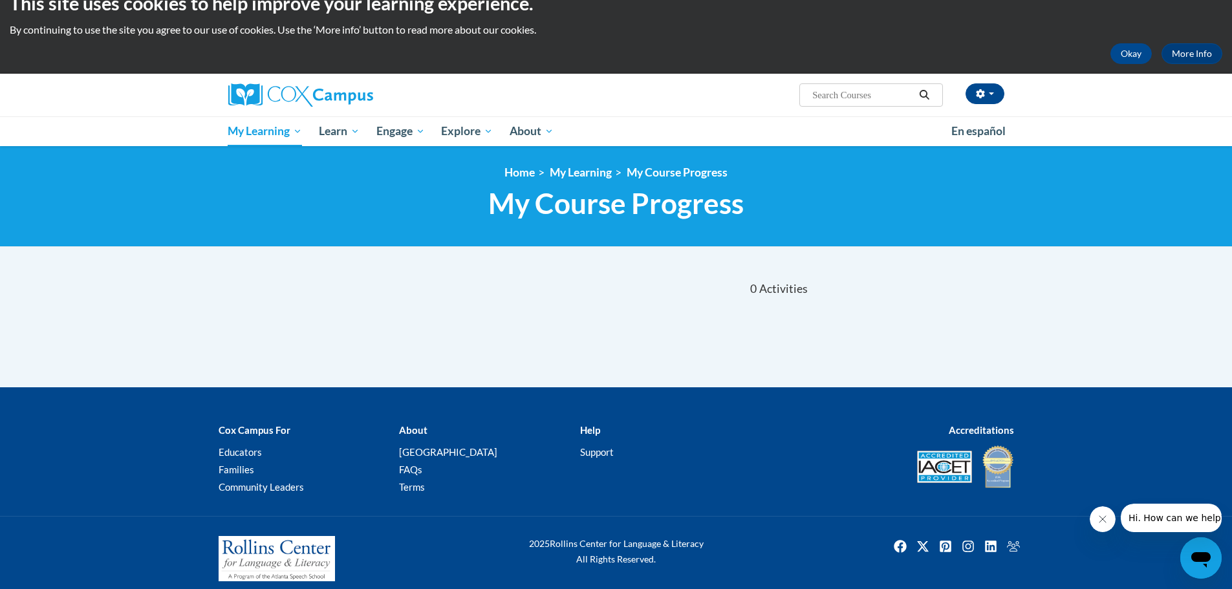
scroll to position [34, 0]
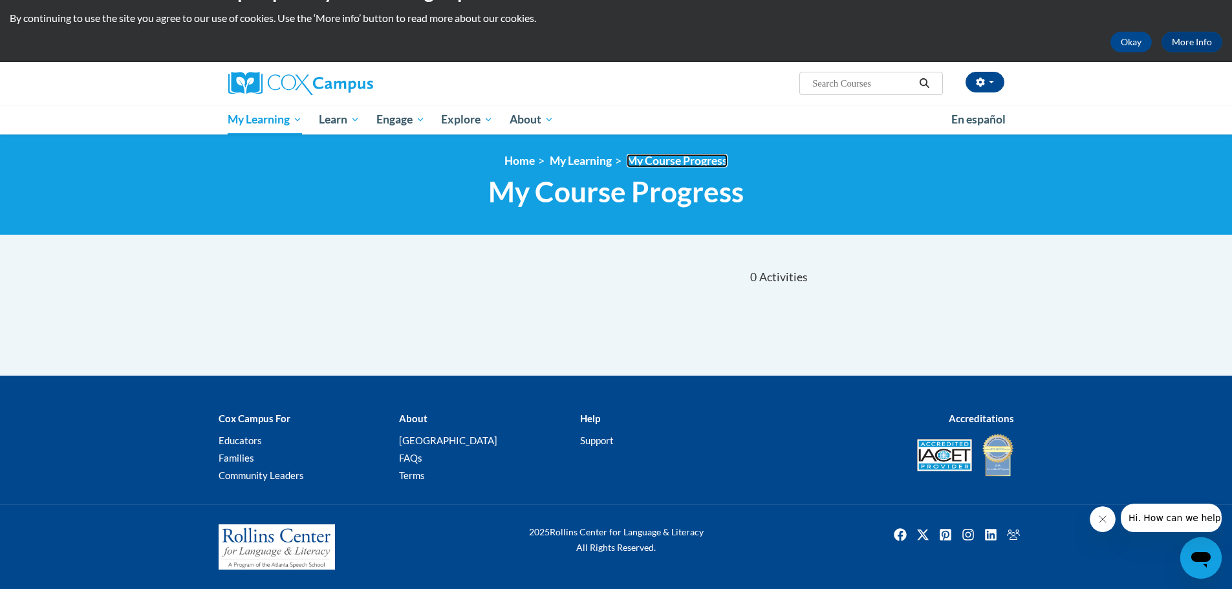
click at [677, 164] on link "My Course Progress" at bounding box center [676, 161] width 101 height 14
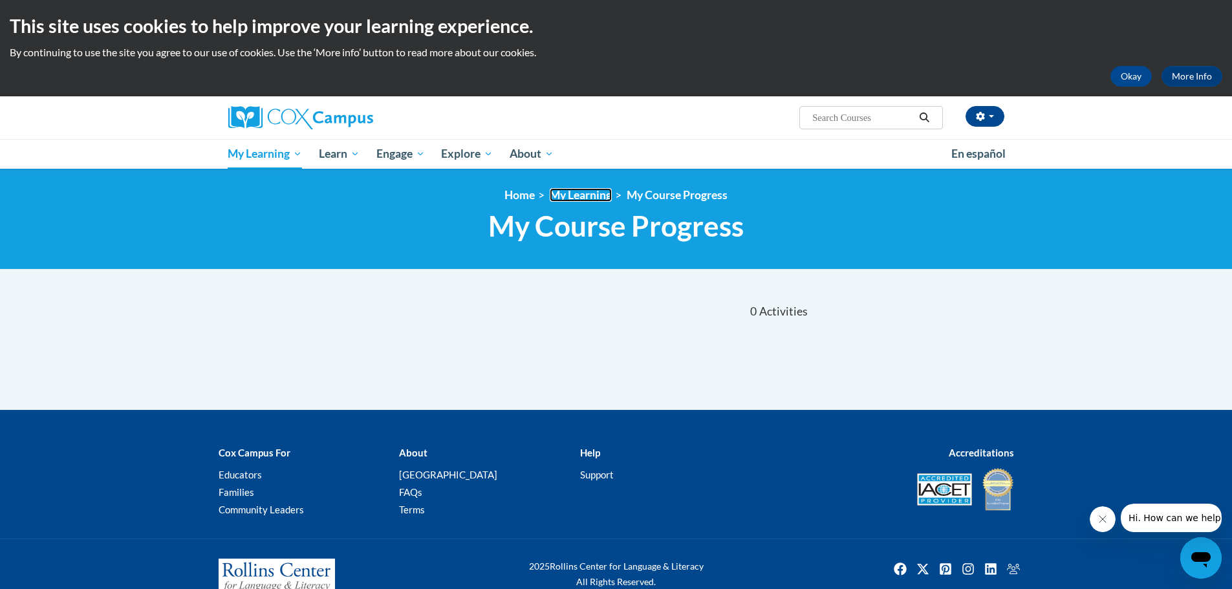
click at [578, 198] on link "My Learning" at bounding box center [580, 195] width 62 height 14
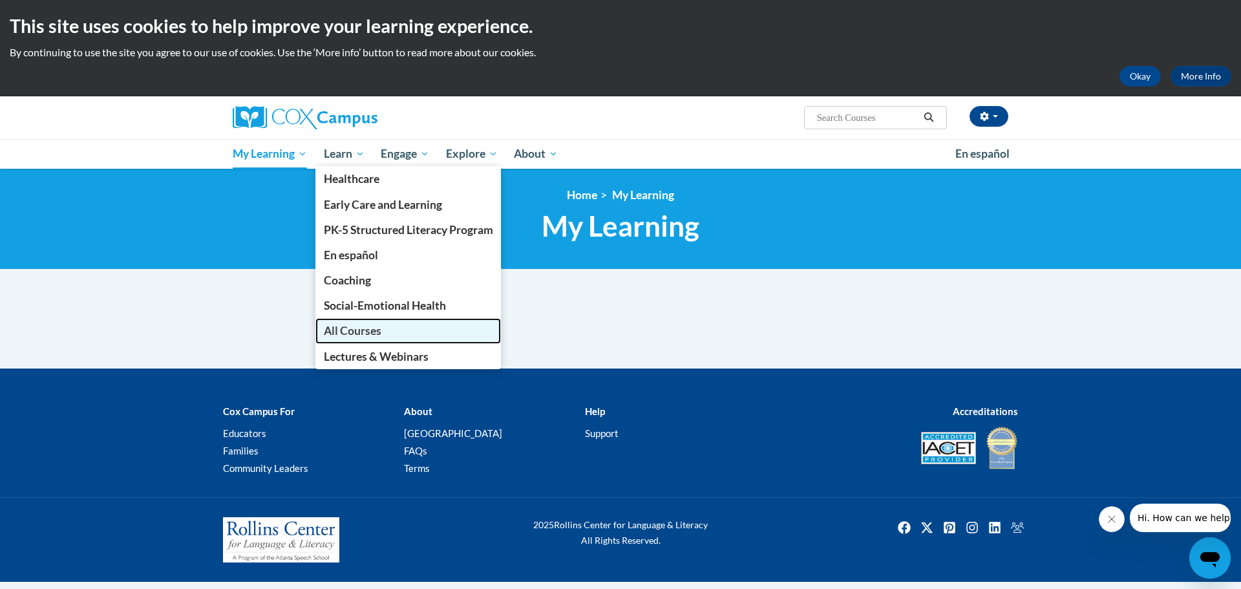
click at [365, 330] on span "All Courses" at bounding box center [353, 331] width 58 height 14
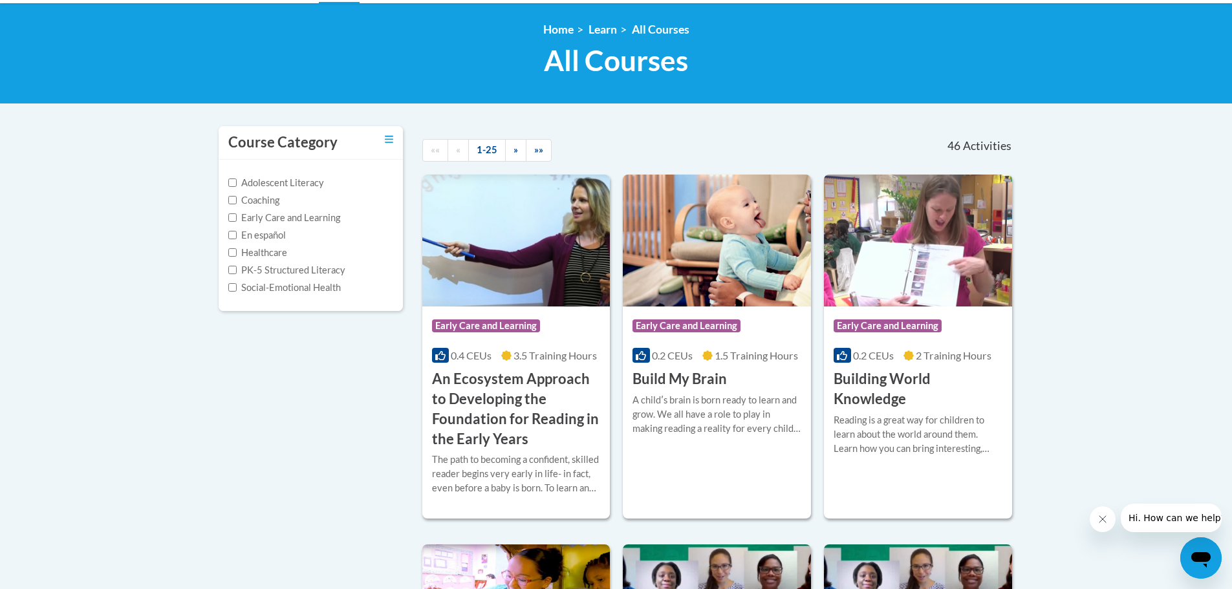
scroll to position [194, 0]
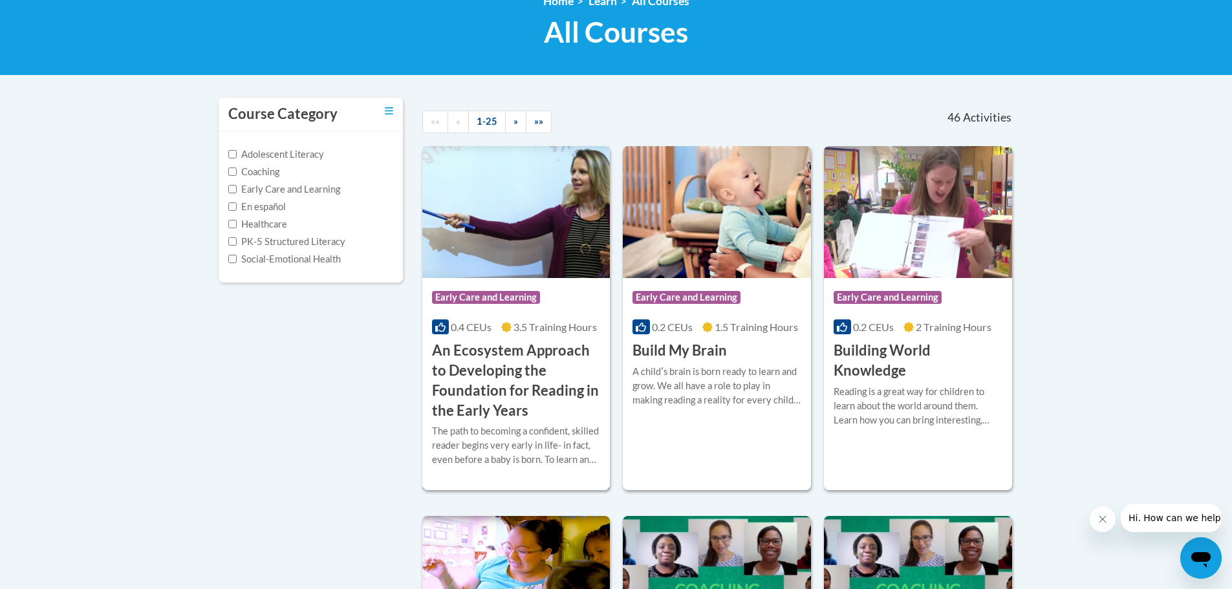
click at [493, 379] on h3 "An Ecosystem Approach to Developing the Foundation for Reading in the Early Yea…" at bounding box center [516, 381] width 169 height 80
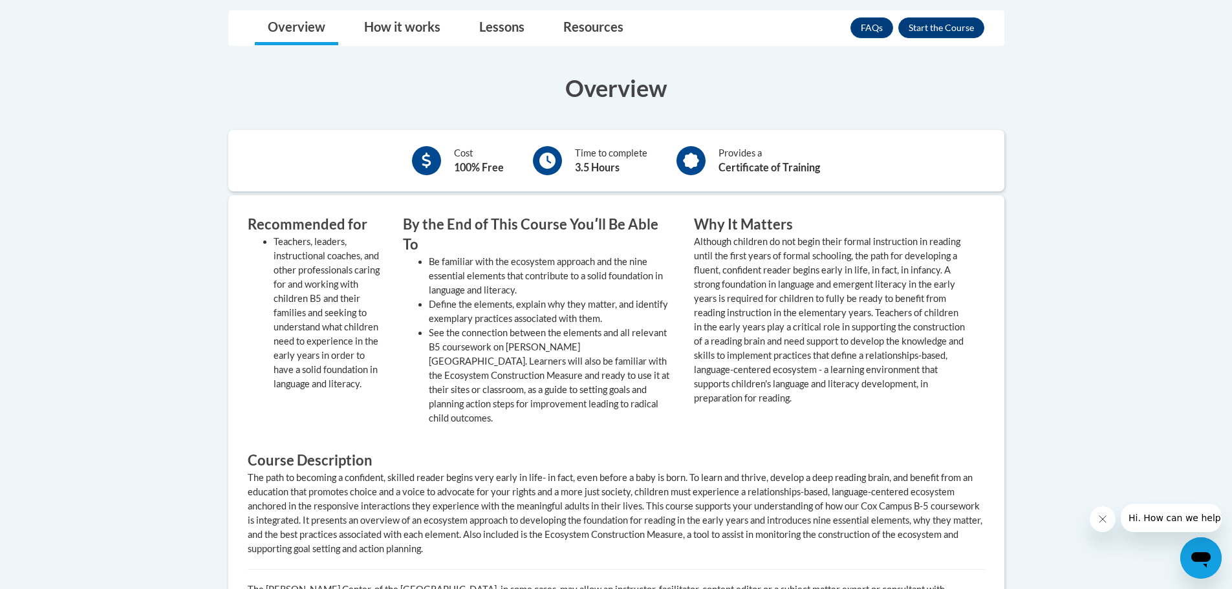
scroll to position [453, 0]
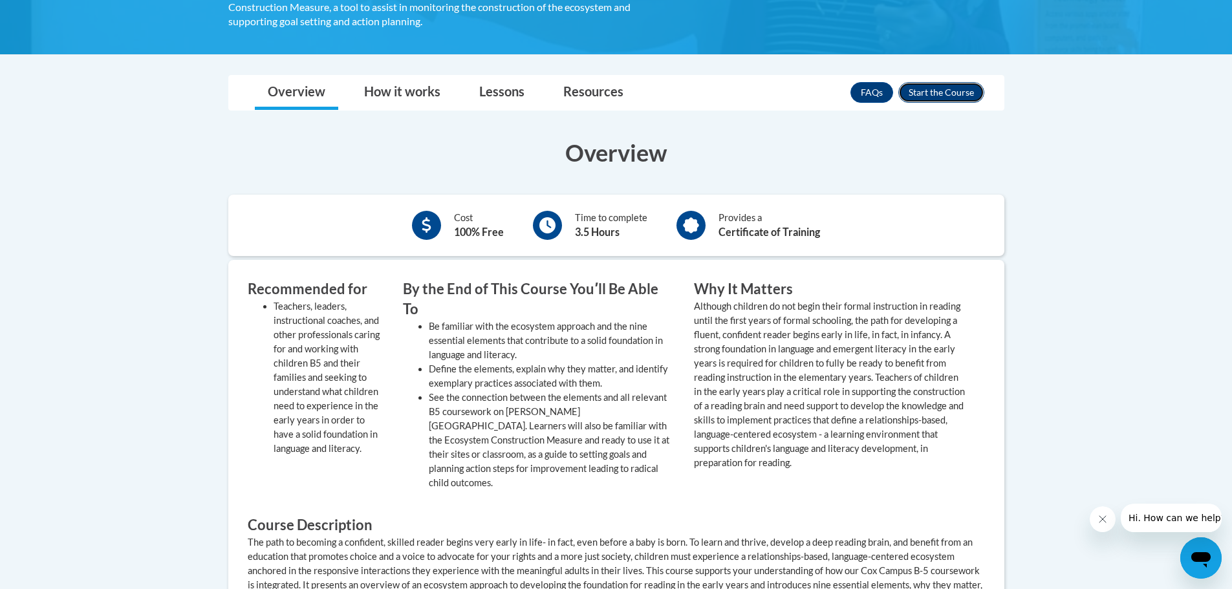
click at [926, 95] on button "Enroll" at bounding box center [941, 92] width 86 height 21
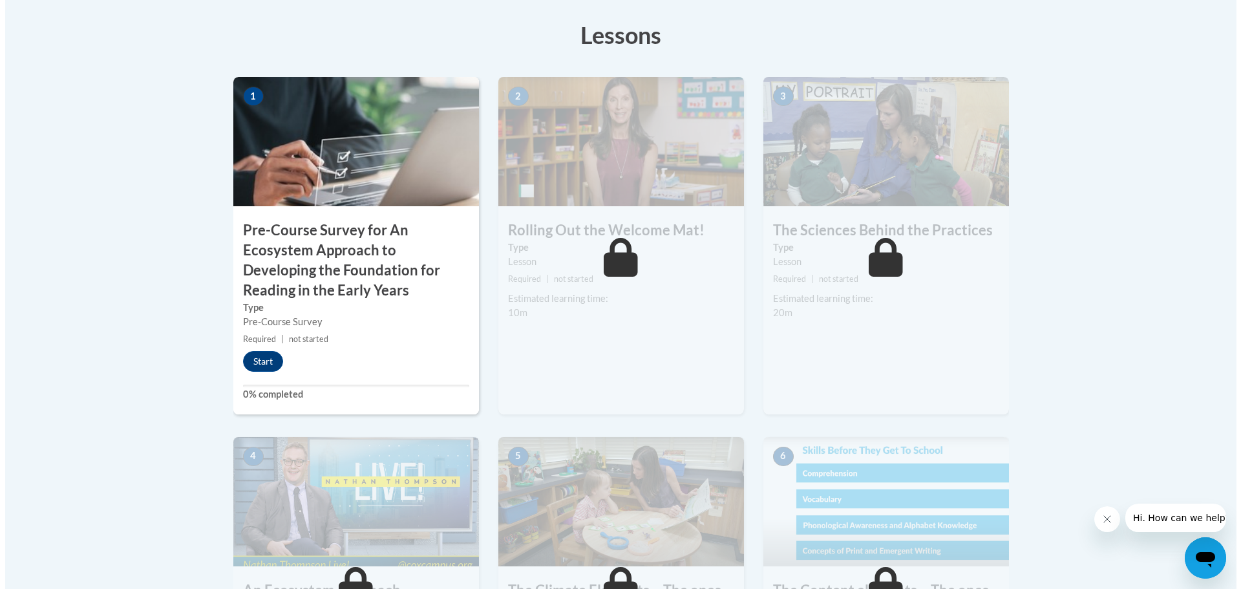
scroll to position [388, 0]
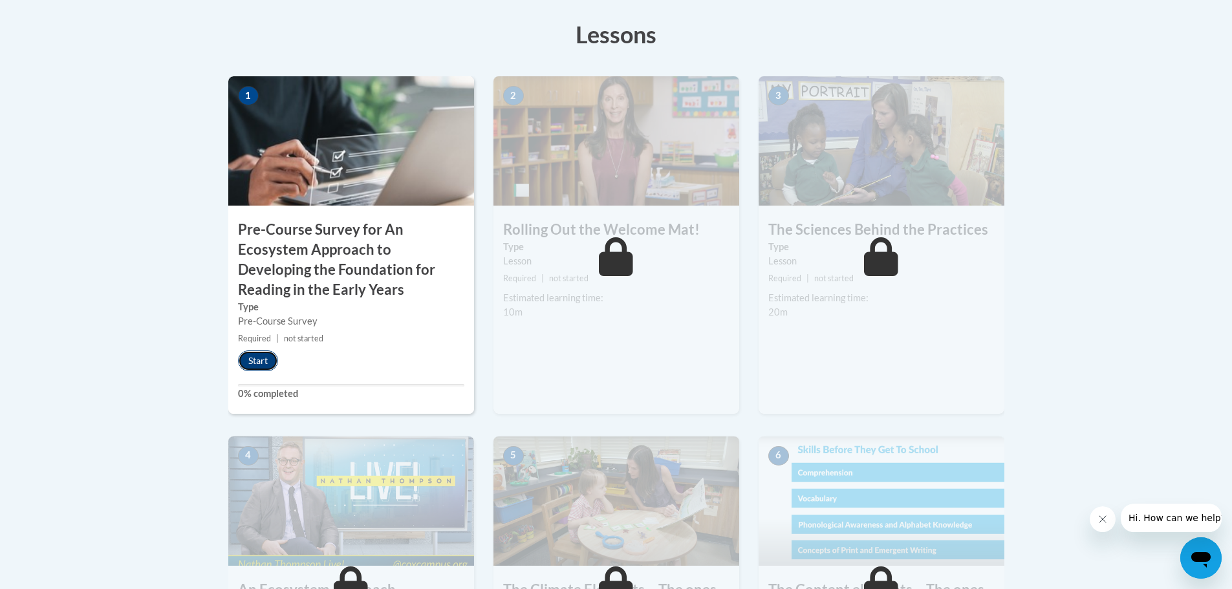
click at [253, 361] on button "Start" at bounding box center [258, 360] width 40 height 21
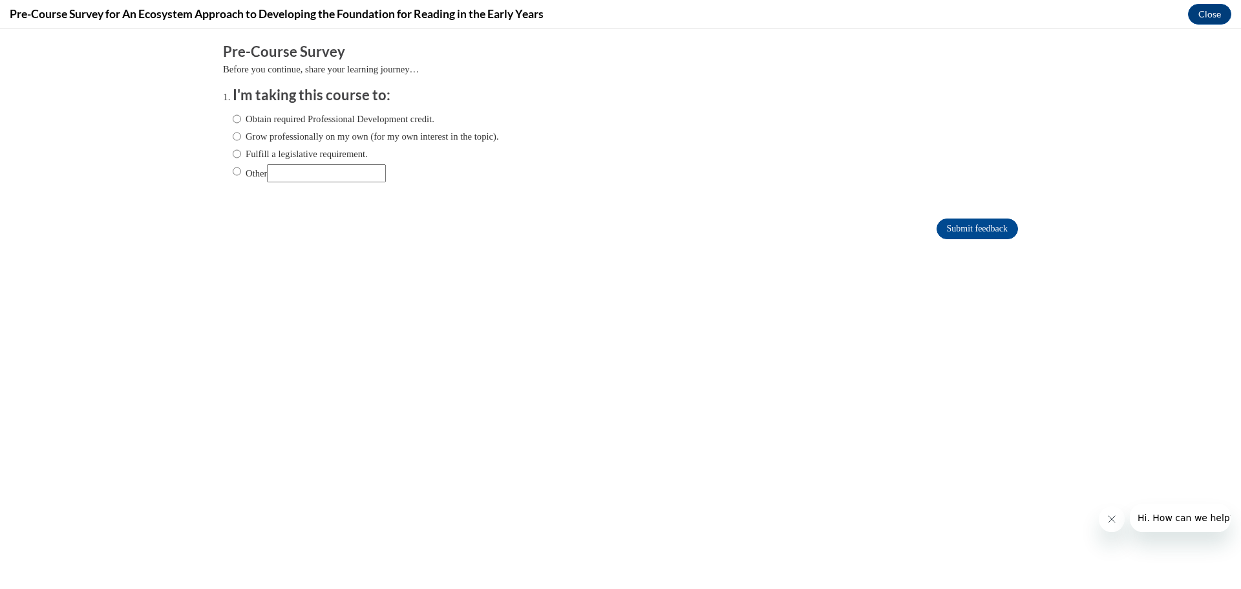
scroll to position [0, 0]
click at [233, 118] on input "Obtain required Professional Development credit." at bounding box center [237, 119] width 8 height 14
radio input "true"
click at [937, 235] on input "Submit feedback" at bounding box center [977, 229] width 81 height 21
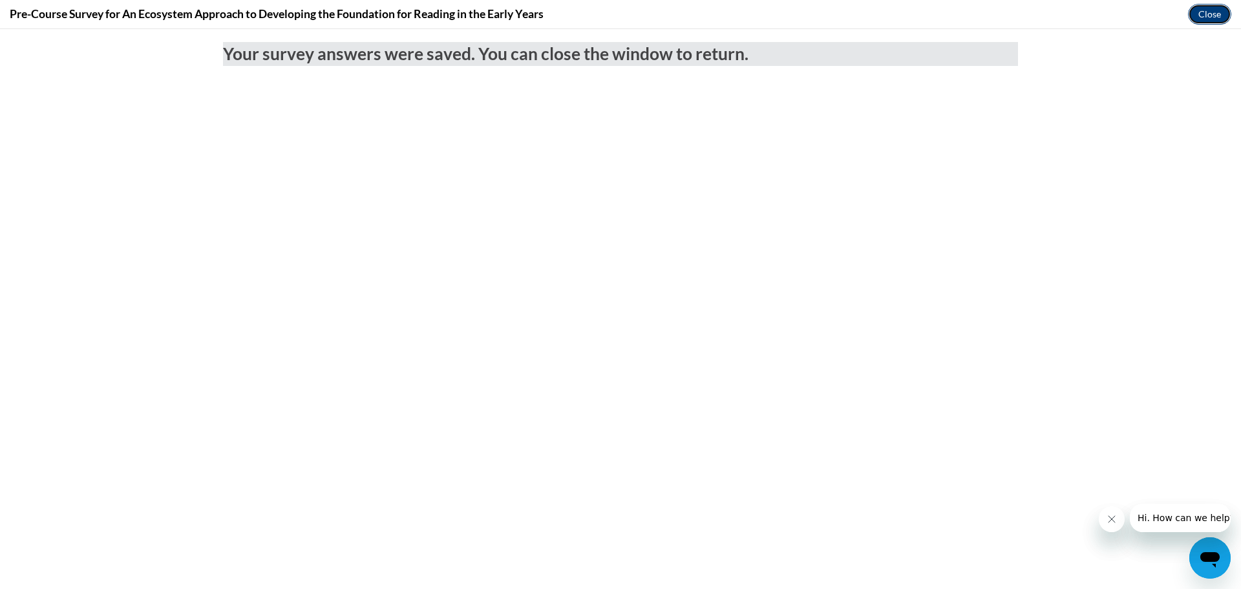
click at [1209, 11] on button "Close" at bounding box center [1209, 14] width 43 height 21
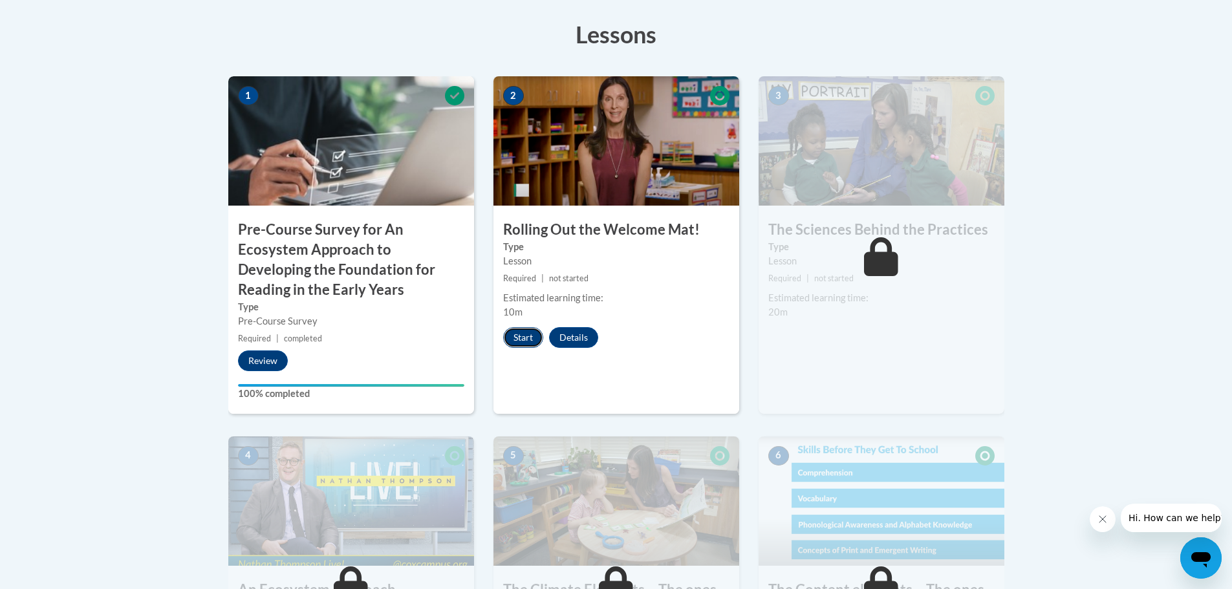
click at [515, 339] on button "Start" at bounding box center [523, 337] width 40 height 21
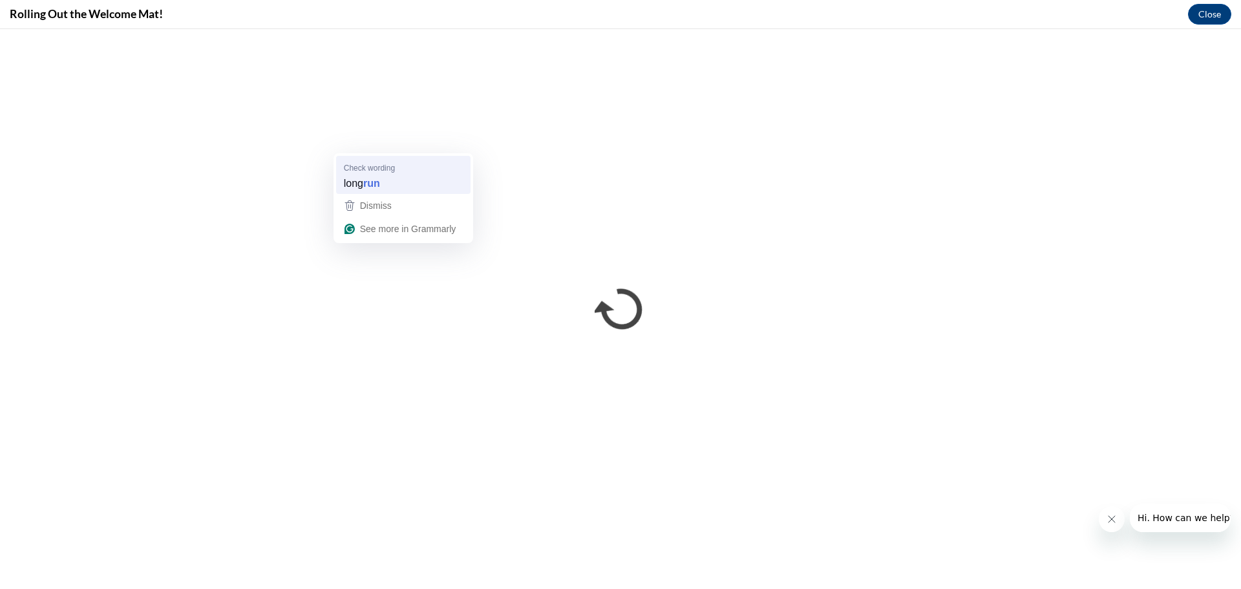
click at [379, 185] on strong "run" at bounding box center [371, 183] width 17 height 14
